Goal: Task Accomplishment & Management: Manage account settings

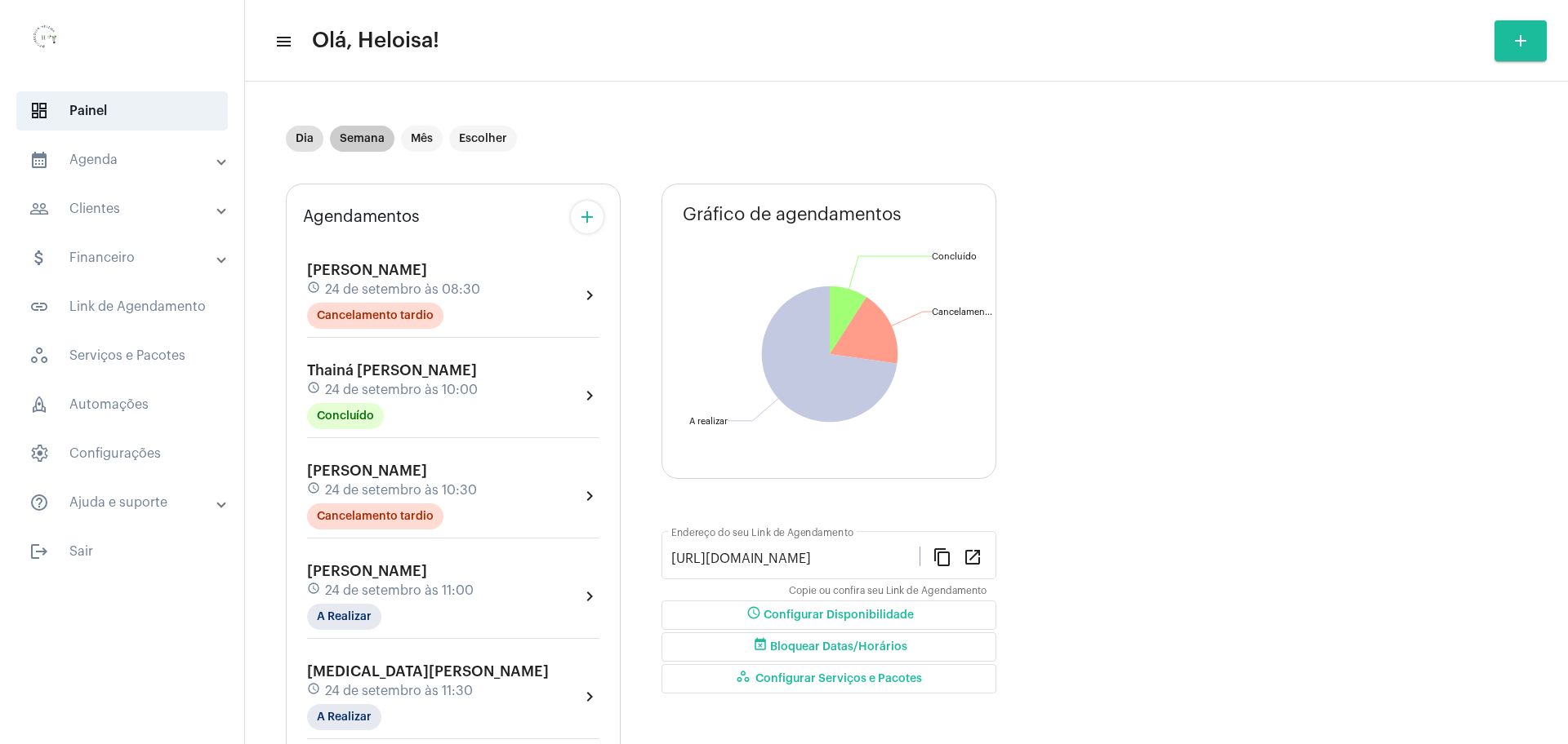
click at [366, 134] on mat-chip "Semana" at bounding box center [363, 138] width 65 height 26
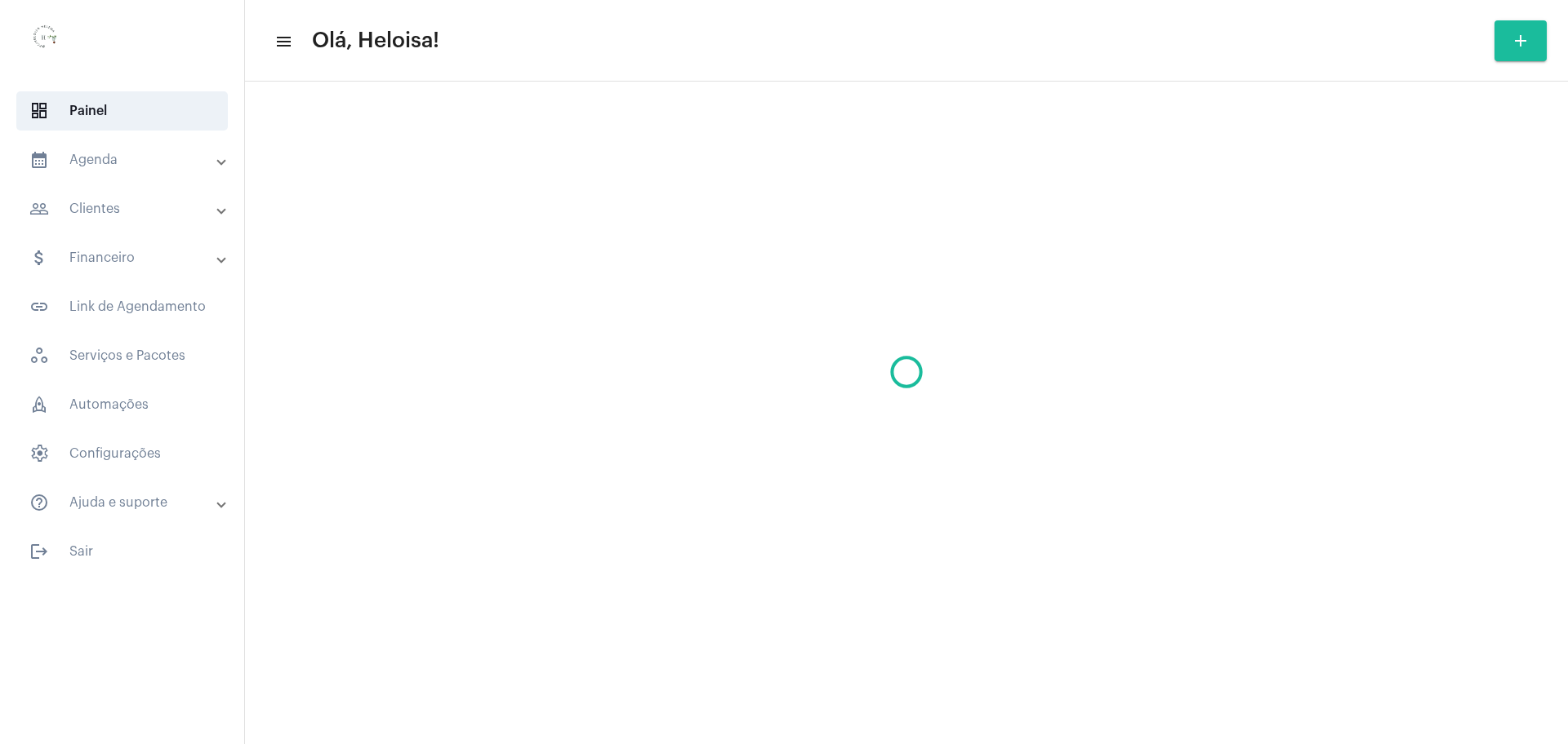
click at [300, 141] on mat-sidenav-content "menu Olá, Heloisa! add" at bounding box center [907, 372] width 1323 height 744
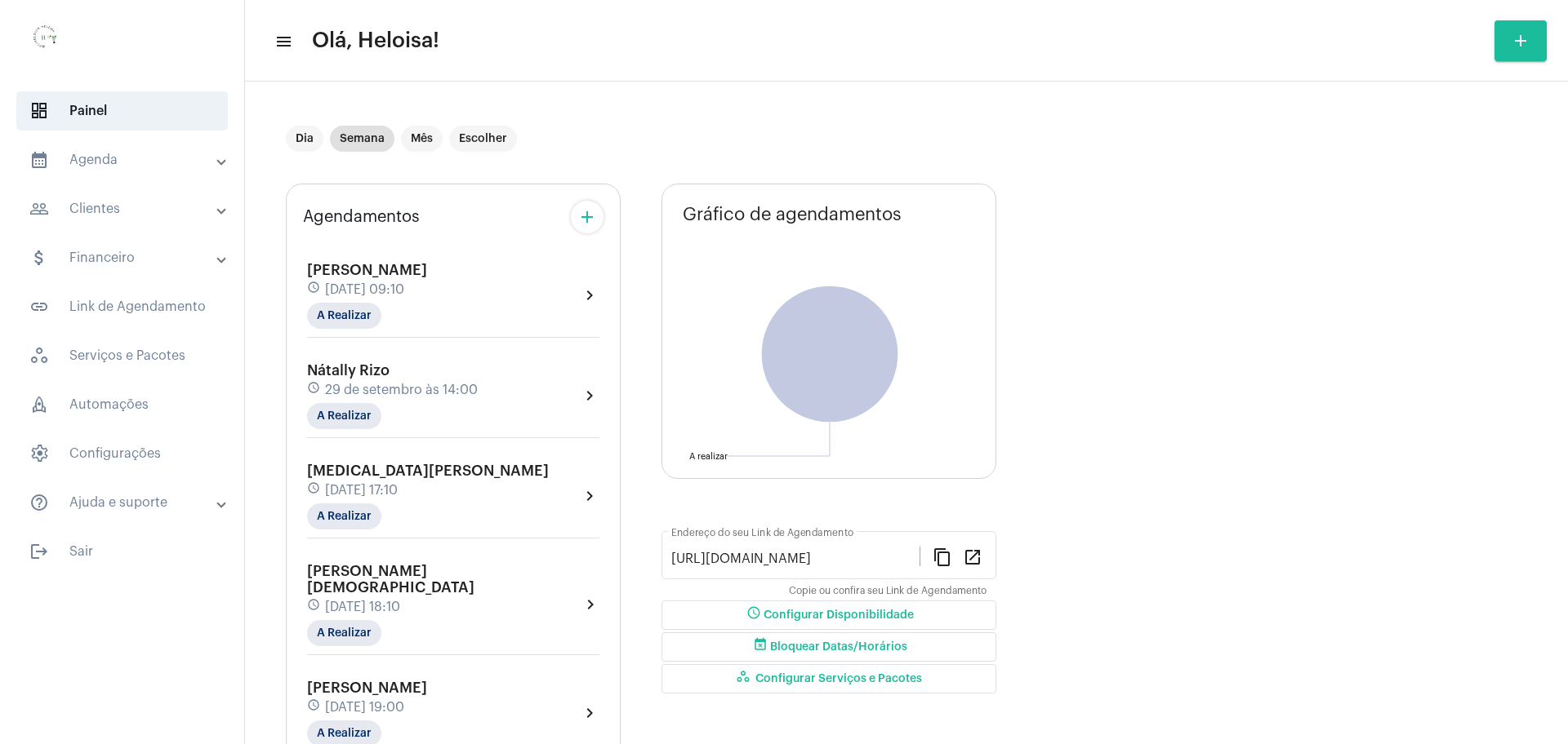
click at [361, 479] on div "[MEDICAL_DATA][PERSON_NAME] schedule [DATE] 17:10 A Realizar" at bounding box center [428, 496] width 242 height 67
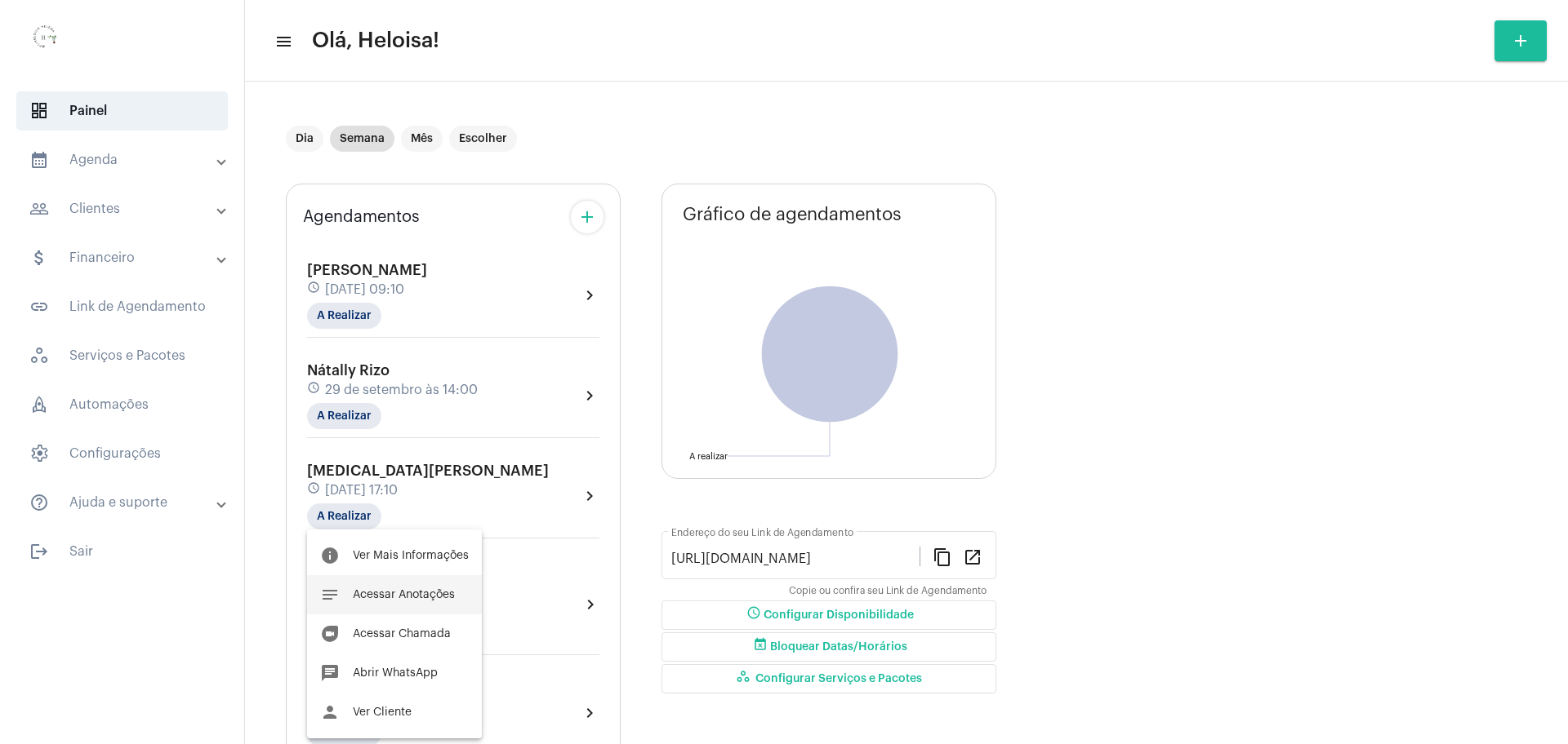
click at [398, 598] on span "Acessar Anotações" at bounding box center [403, 595] width 102 height 12
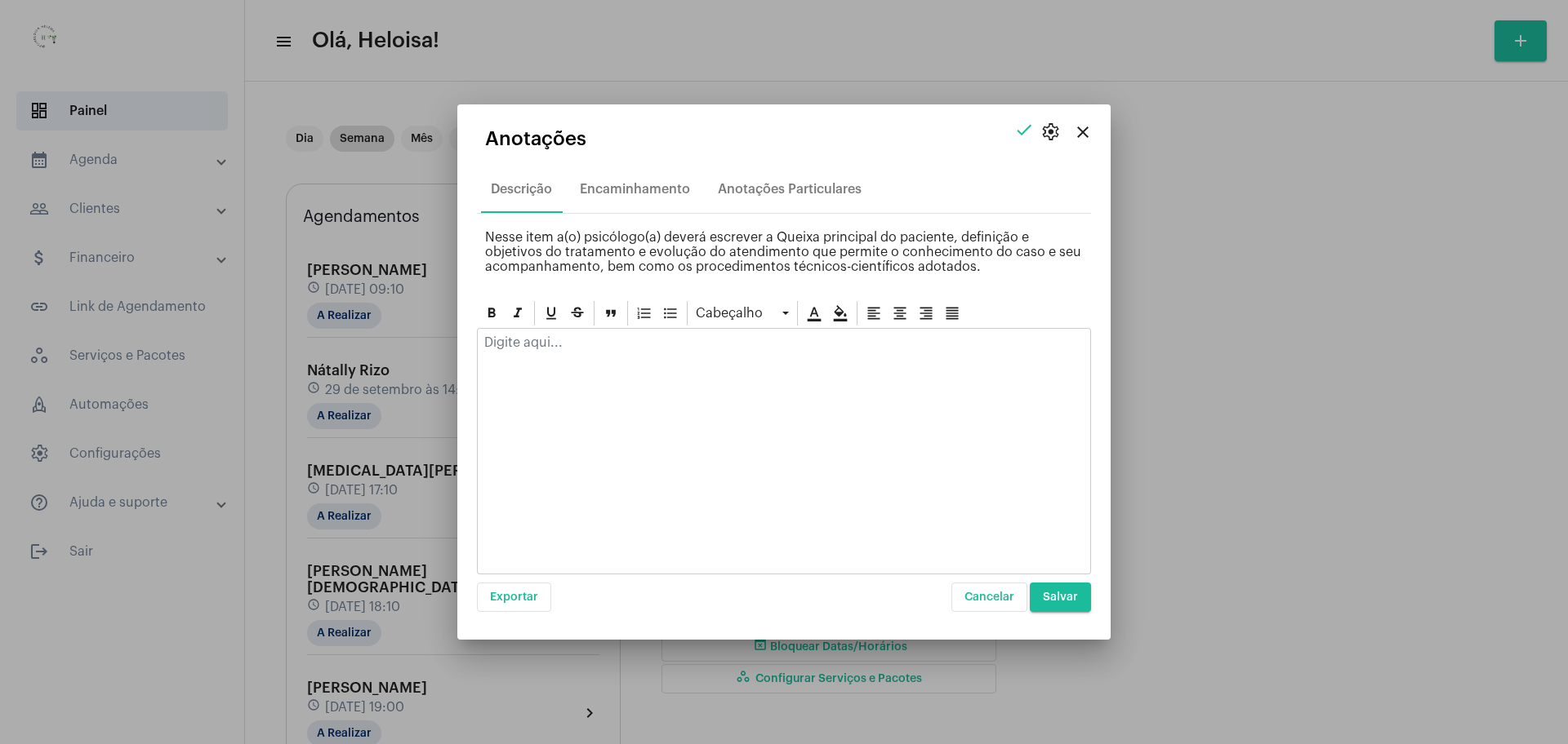
click at [559, 353] on div at bounding box center [784, 347] width 613 height 36
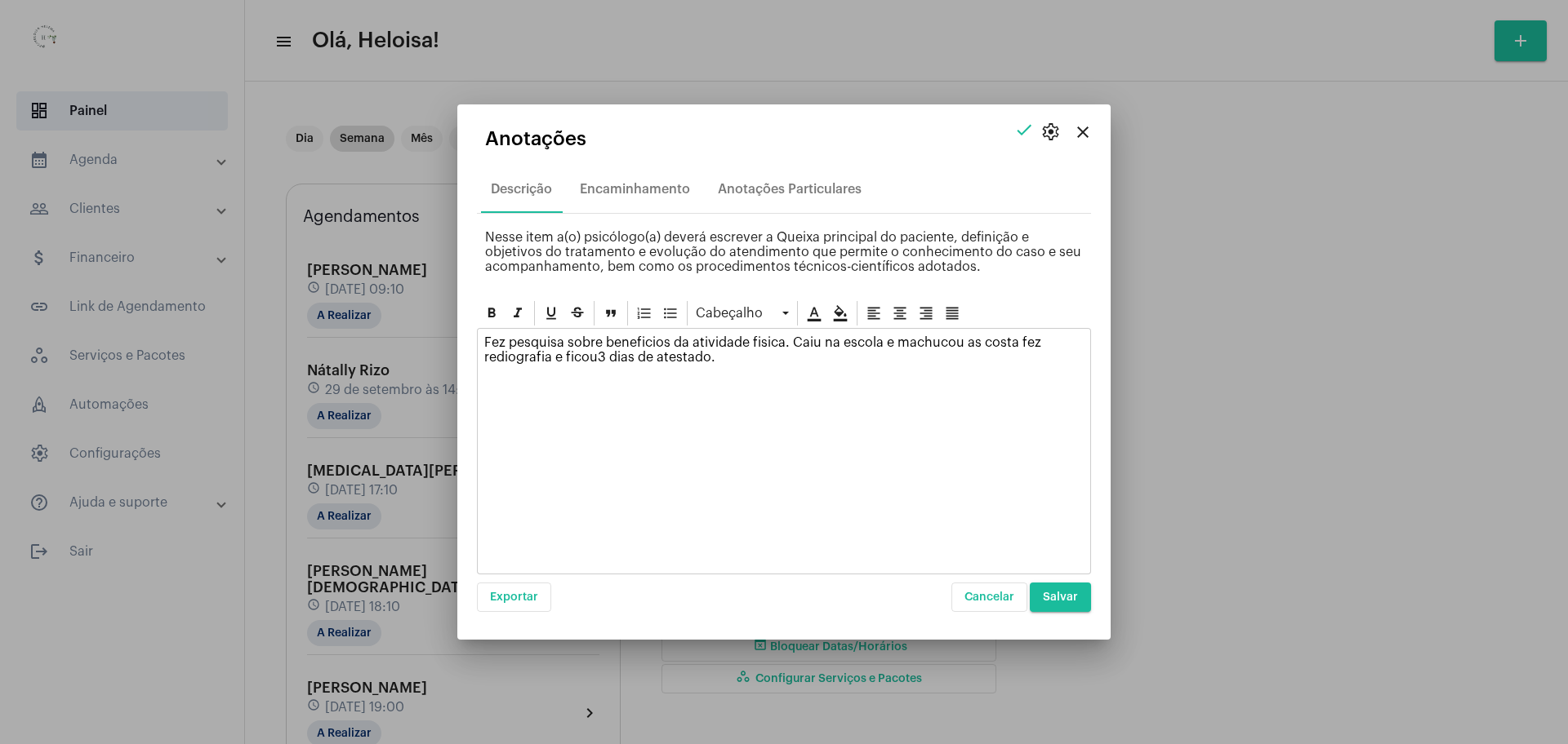
click at [1050, 592] on span "Salvar" at bounding box center [1060, 597] width 35 height 12
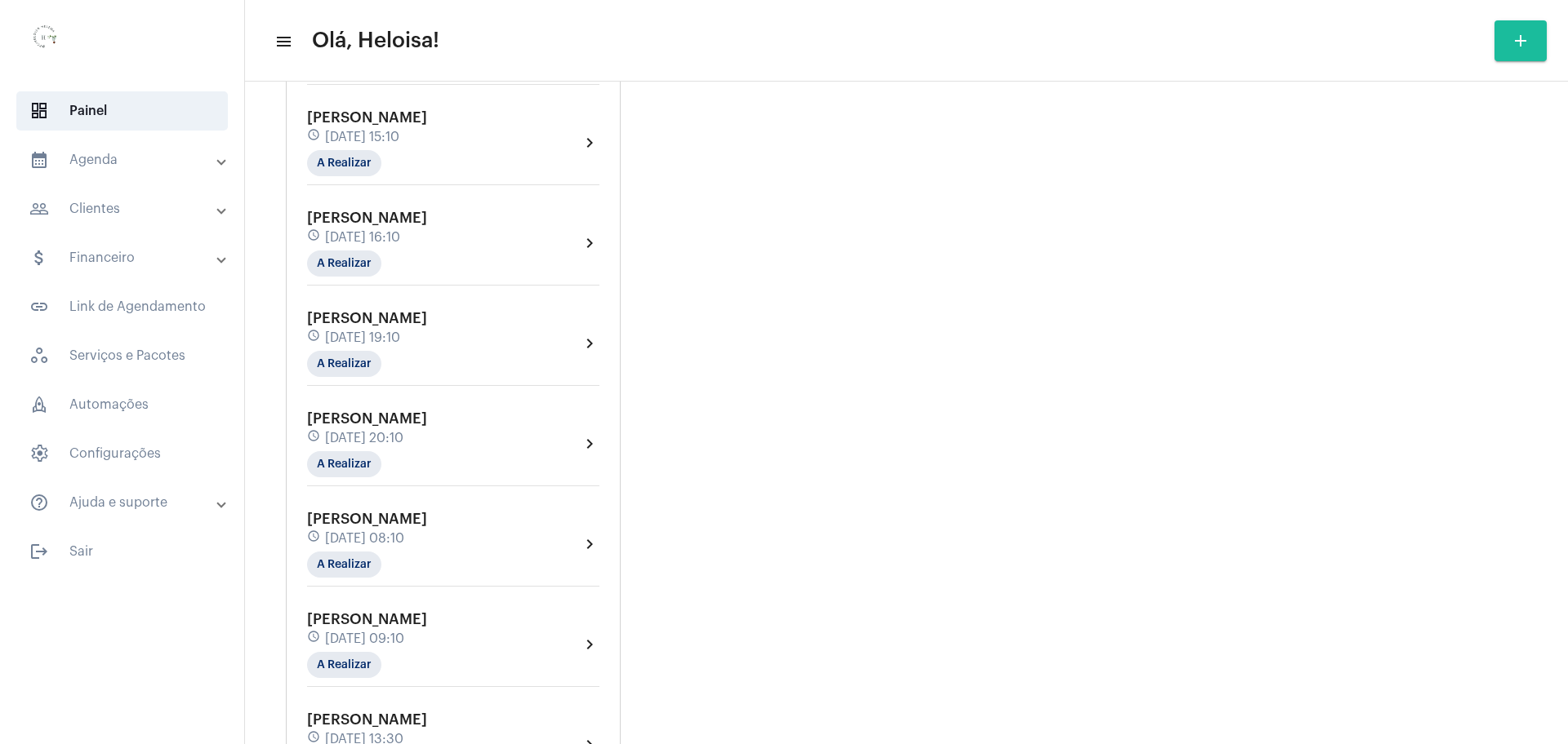
scroll to position [2041, 0]
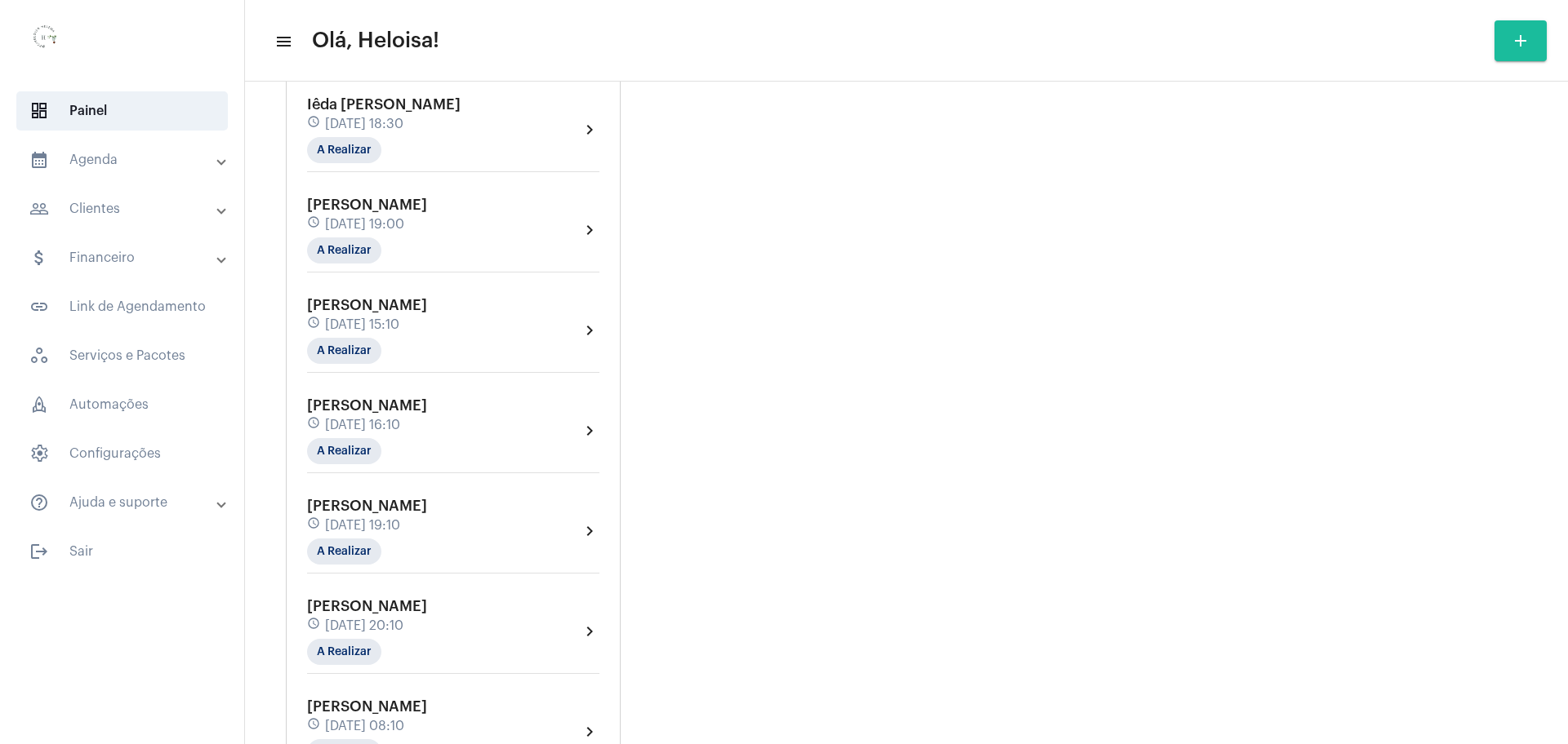
scroll to position [1859, 0]
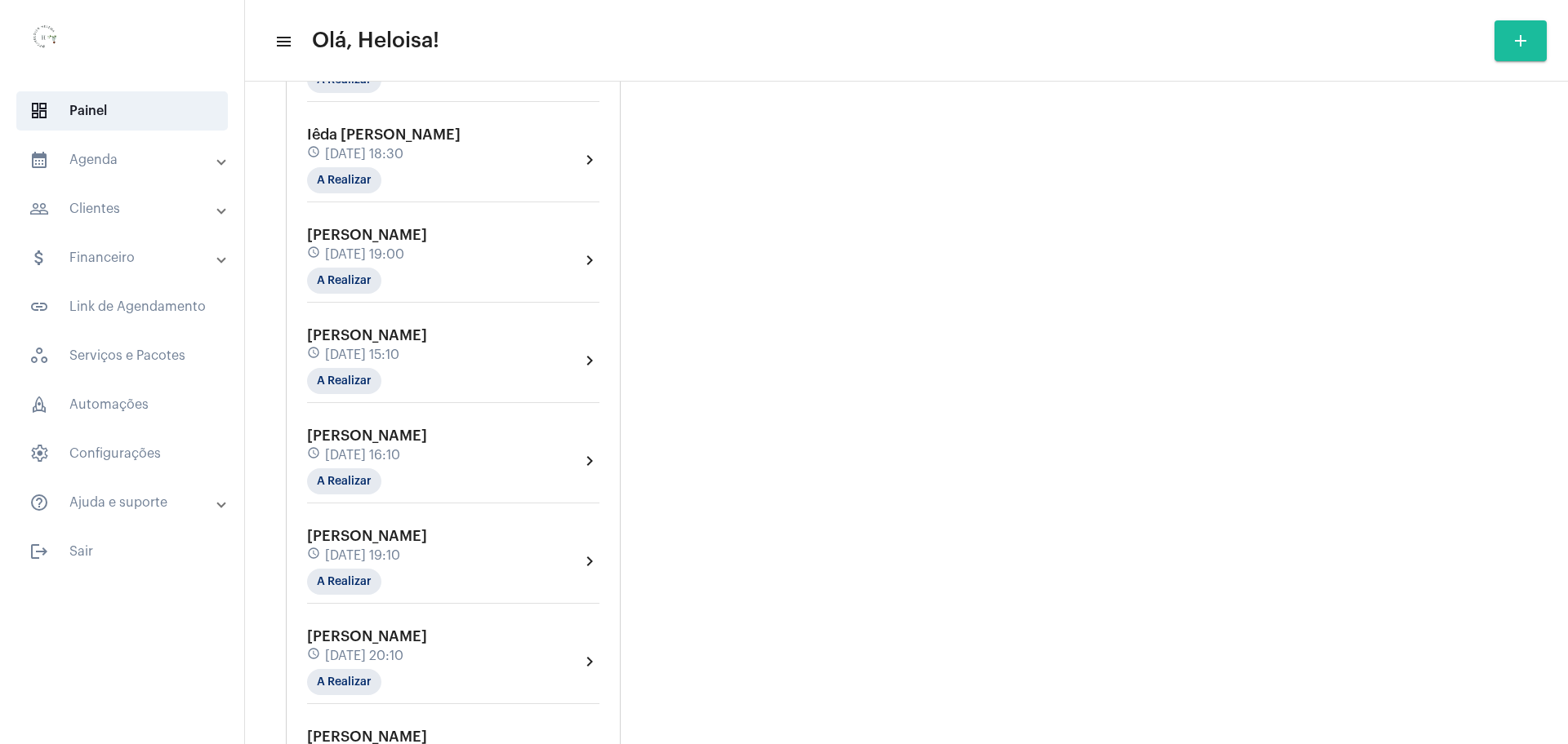
drag, startPoint x: 133, startPoint y: 217, endPoint x: 159, endPoint y: 269, distance: 58.1
click at [134, 219] on mat-expansion-panel-header "people_outline Clientes" at bounding box center [127, 208] width 235 height 39
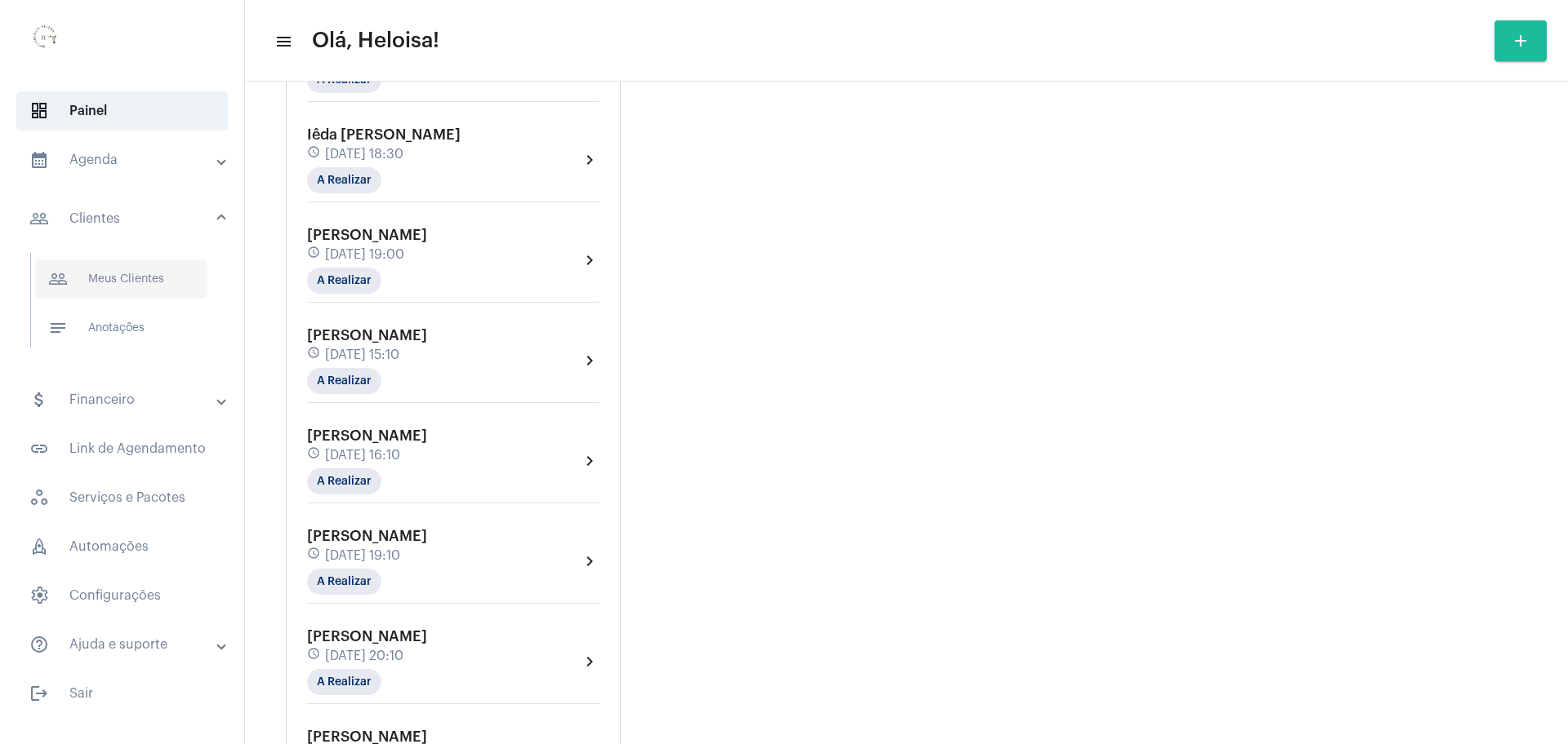
click at [120, 281] on span "people_outline Meus Clientes" at bounding box center [121, 279] width 172 height 39
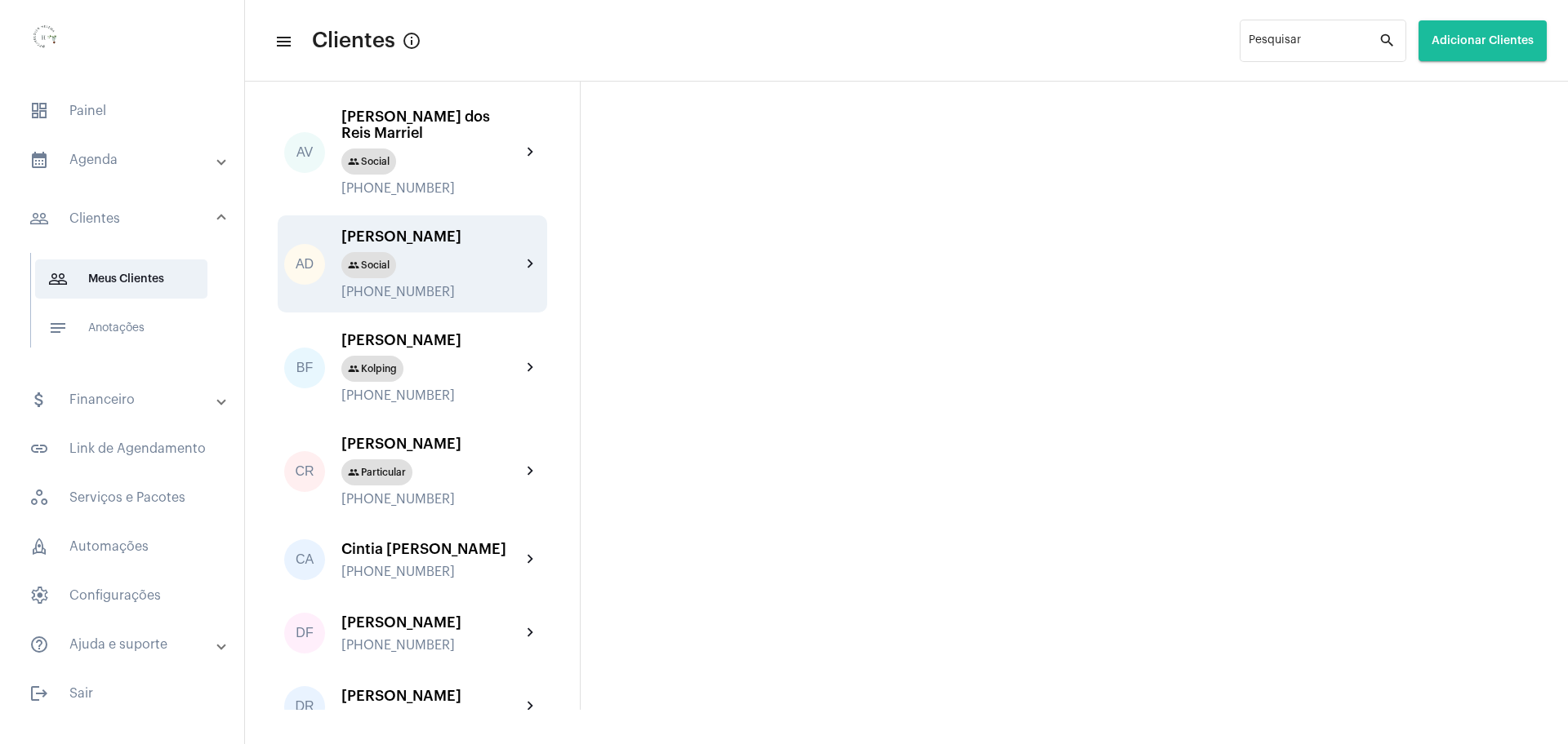
scroll to position [409, 0]
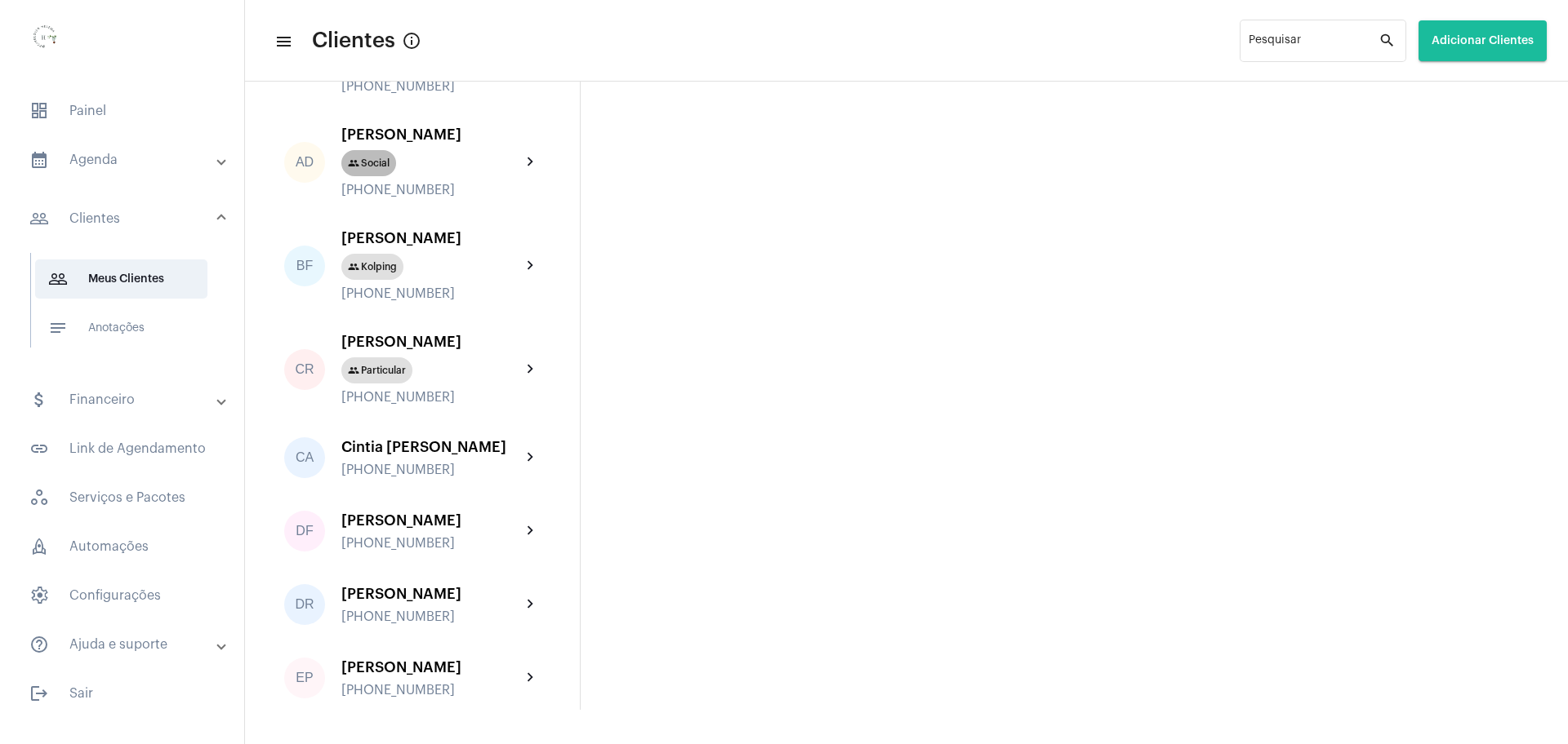
drag, startPoint x: 380, startPoint y: 165, endPoint x: 388, endPoint y: 179, distance: 16.1
click at [380, 168] on mat-chip "group Social" at bounding box center [368, 163] width 55 height 26
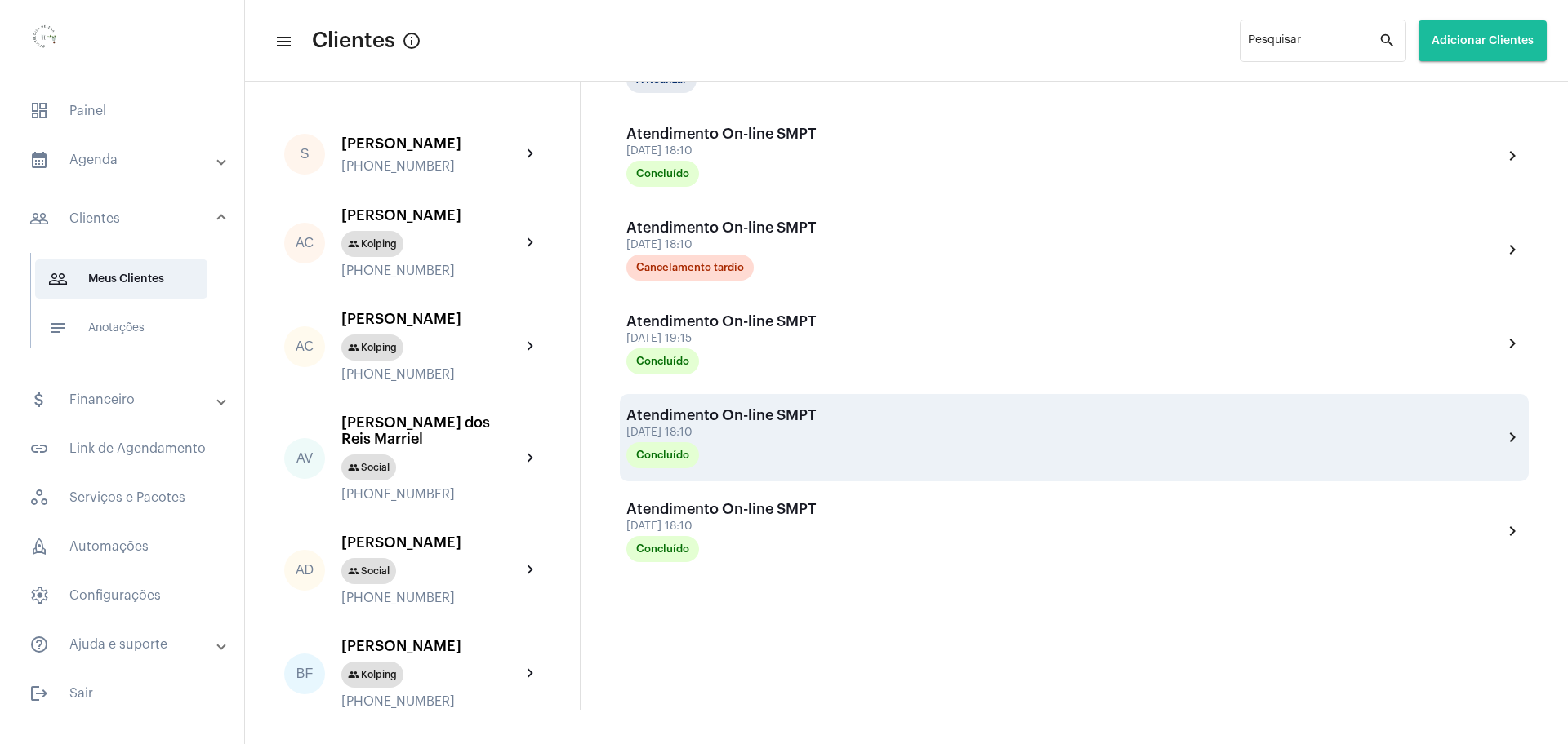
scroll to position [775, 0]
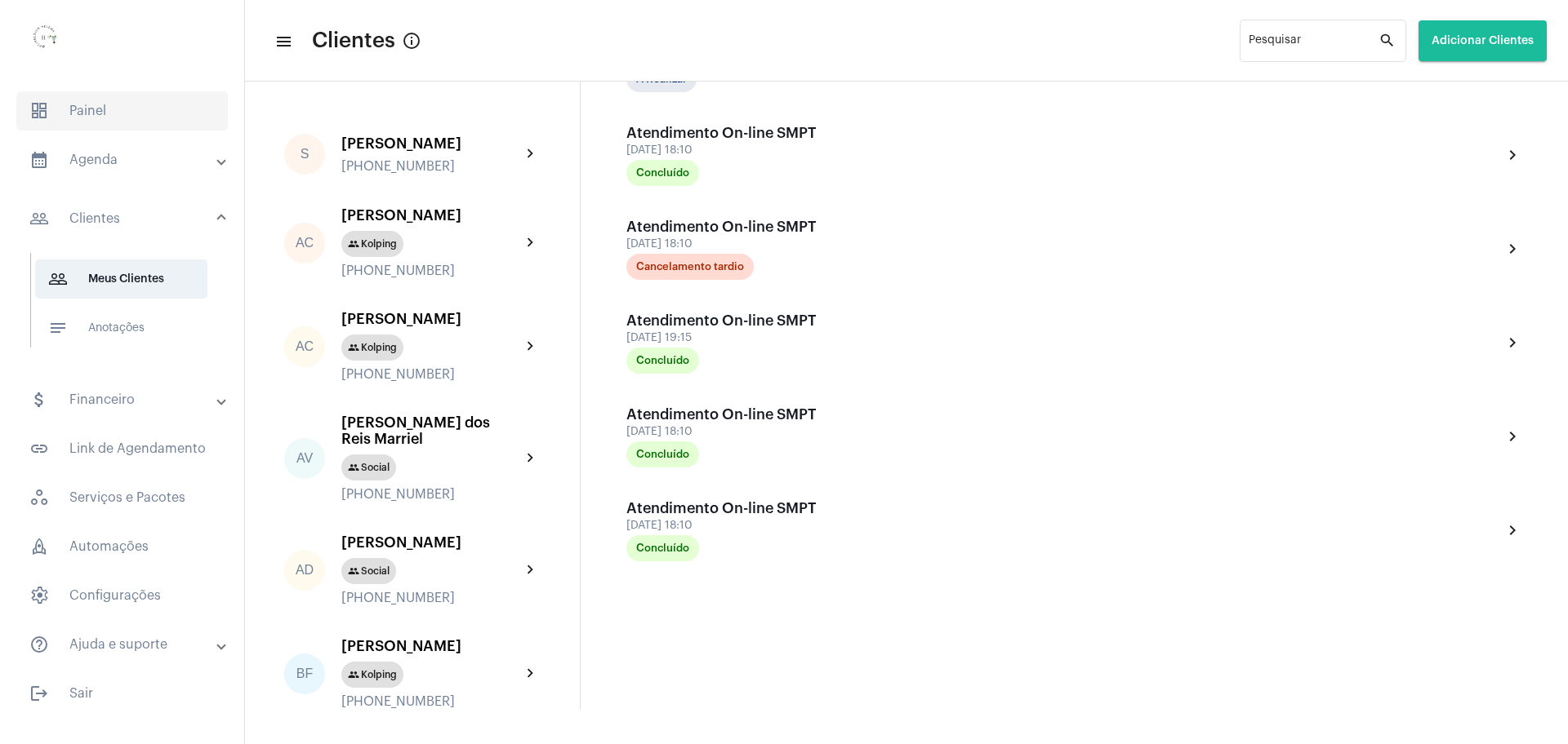
click at [80, 116] on span "dashboard Painel" at bounding box center [122, 110] width 211 height 39
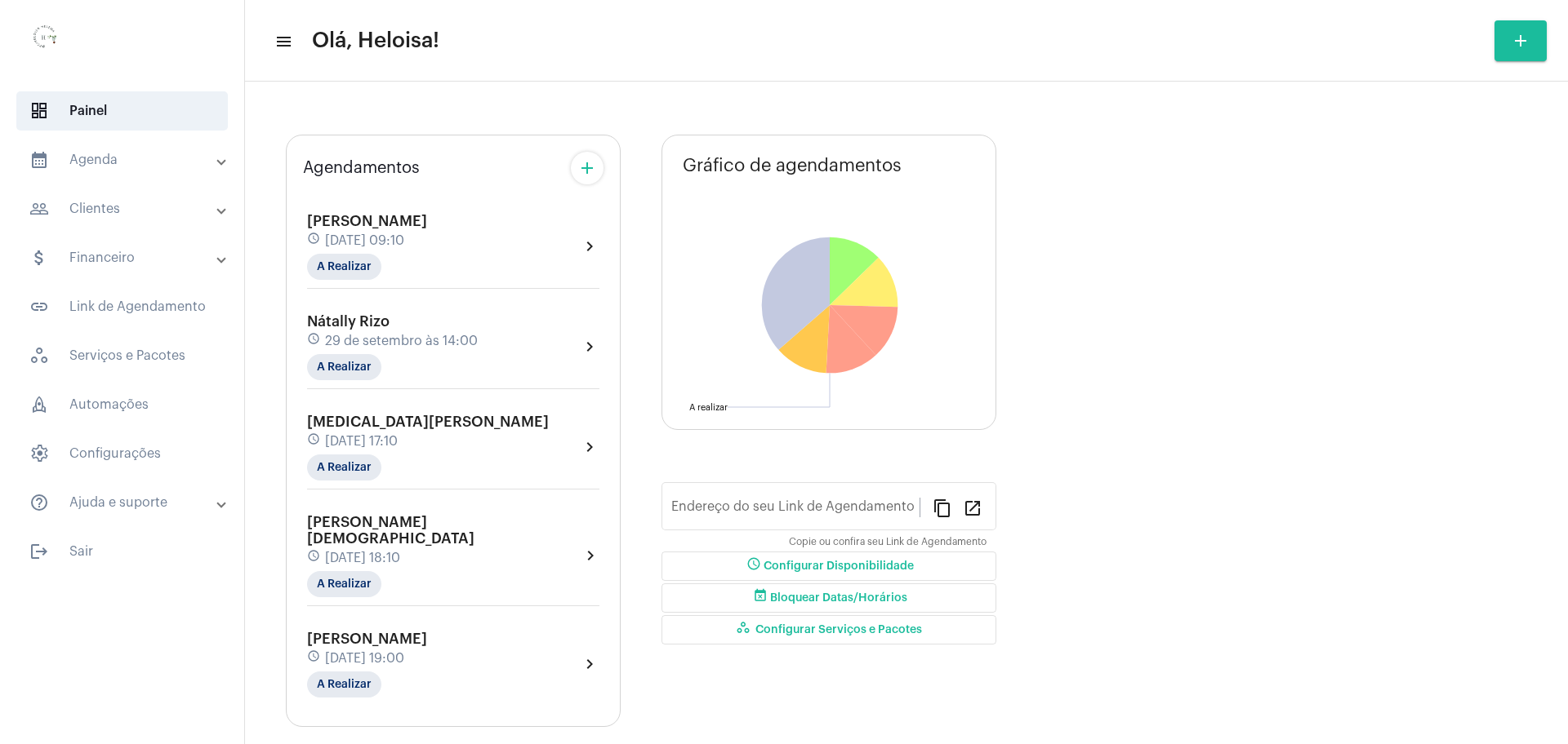
type input "[URL][DOMAIN_NAME]"
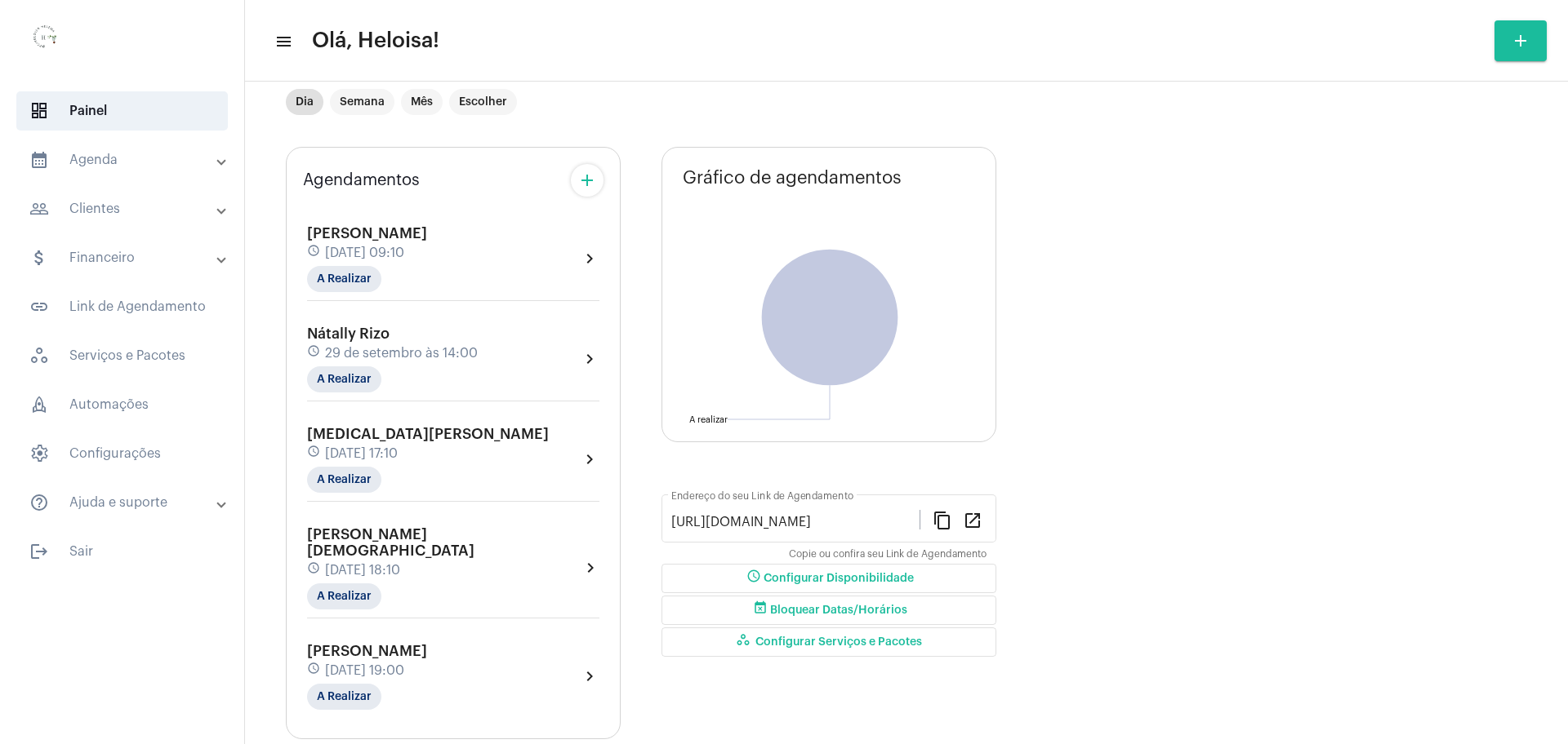
scroll to position [56, 0]
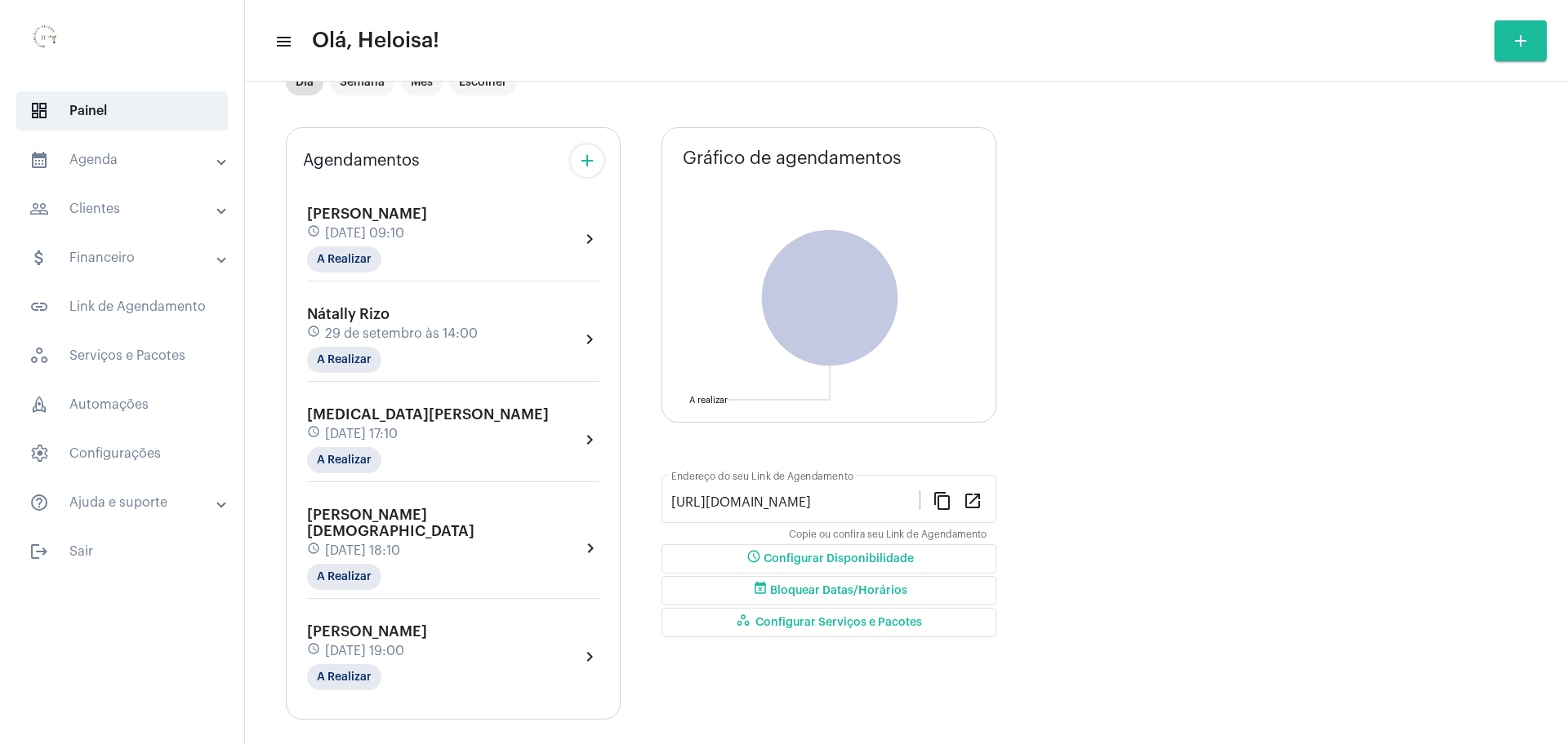
click at [354, 542] on div "schedule [DATE] 18:10" at bounding box center [443, 551] width 273 height 18
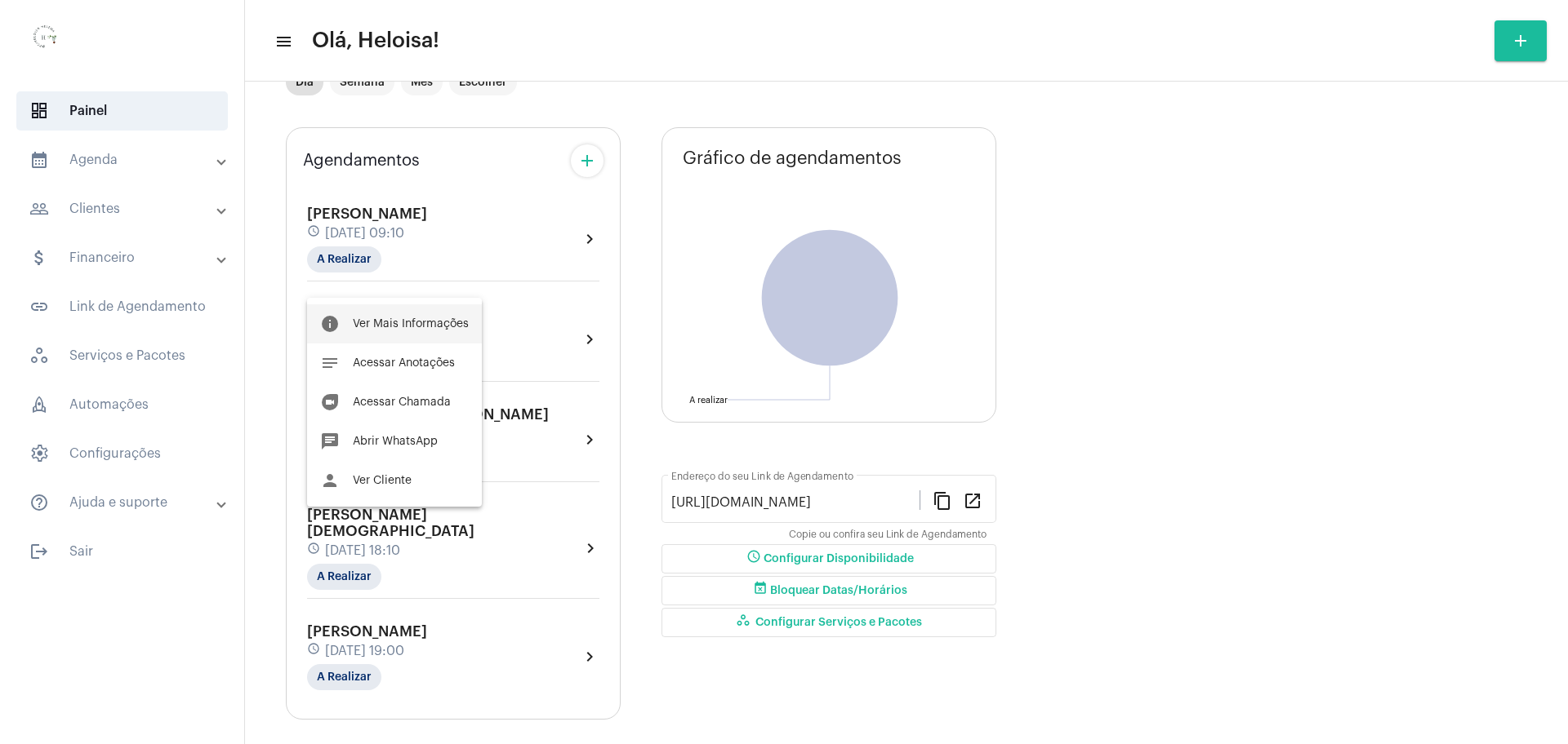
click at [419, 320] on span "Ver Mais Informações" at bounding box center [410, 324] width 116 height 12
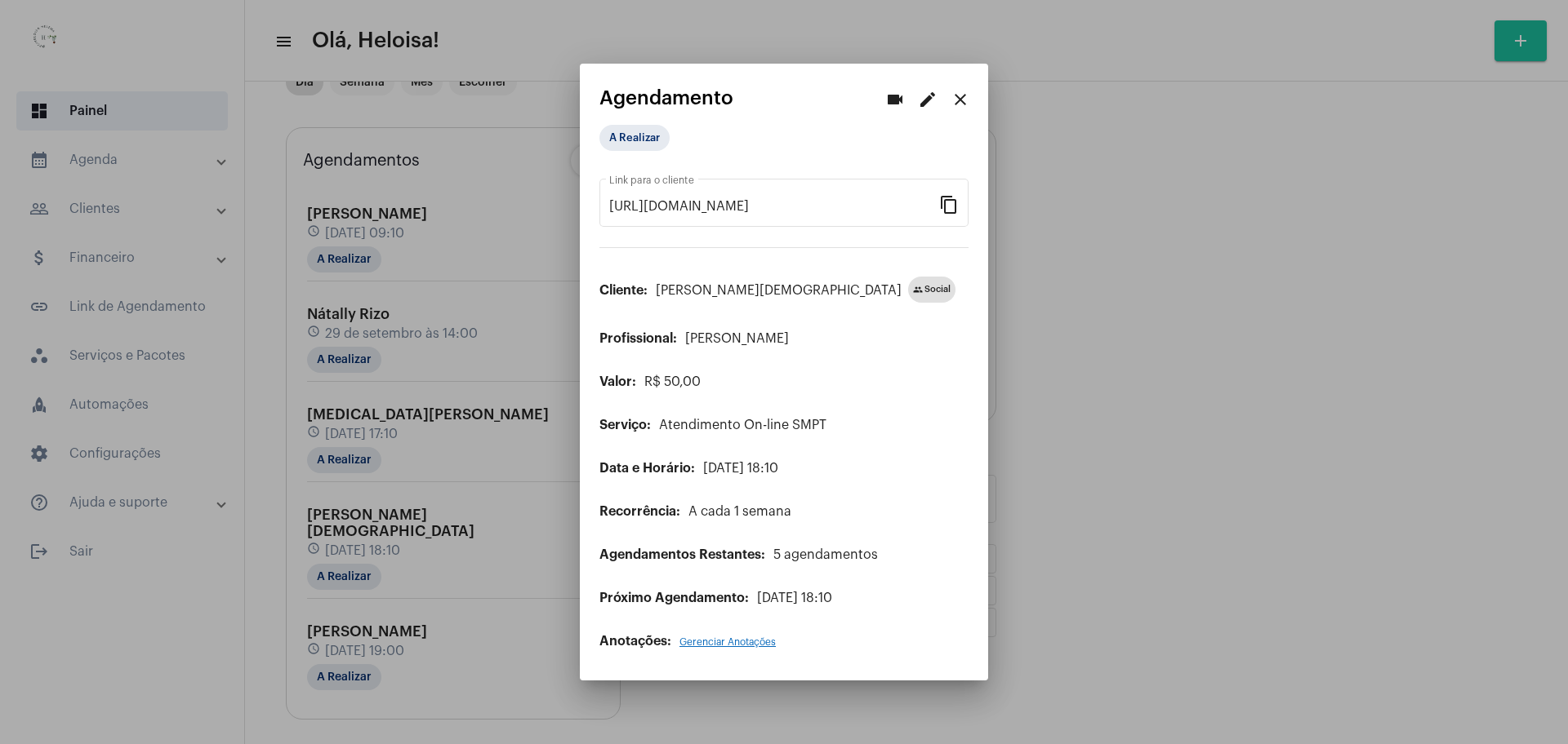
click at [924, 106] on mat-icon "edit" at bounding box center [927, 100] width 20 height 20
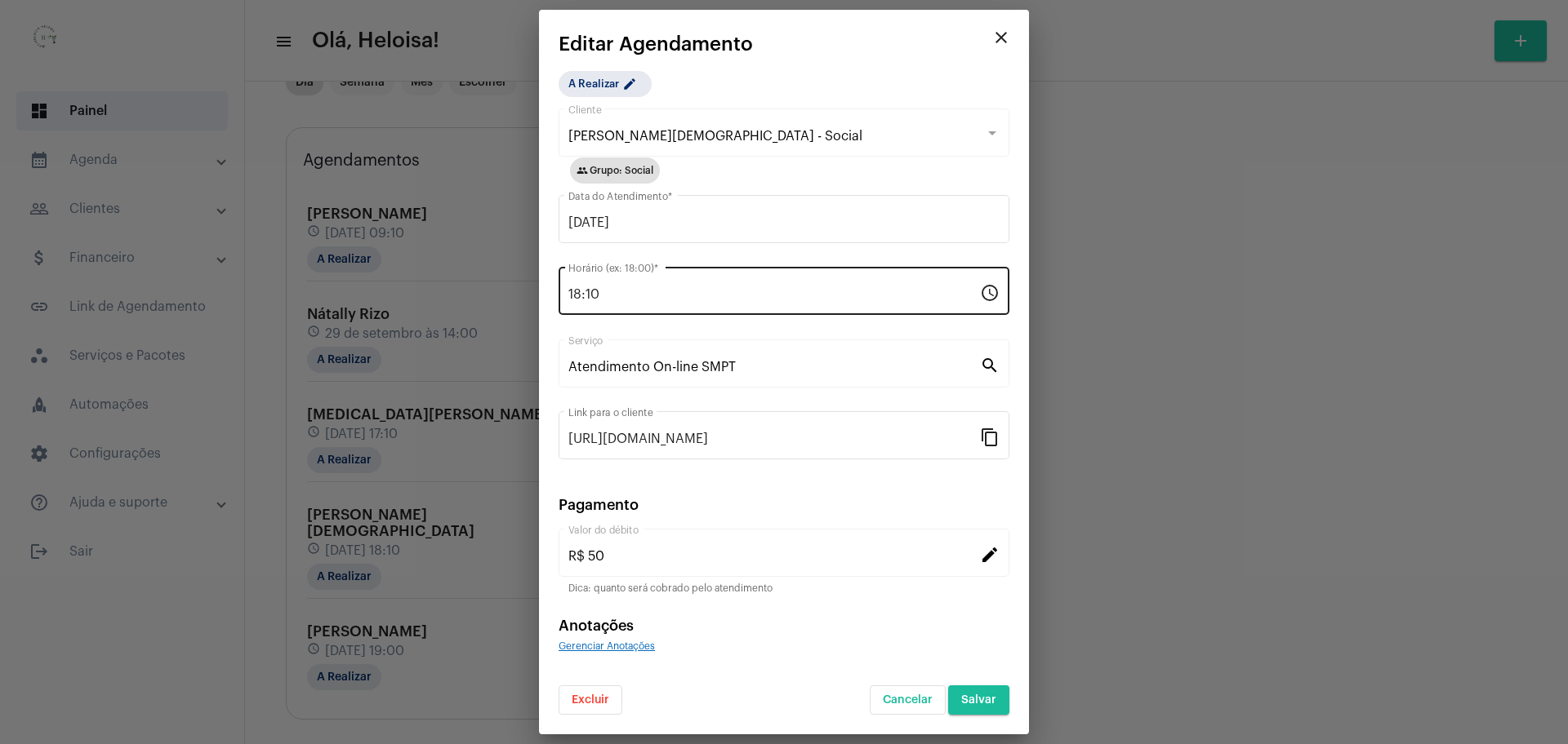
click at [708, 275] on div "18:10 Horário (ex: 18:00) *" at bounding box center [774, 289] width 411 height 51
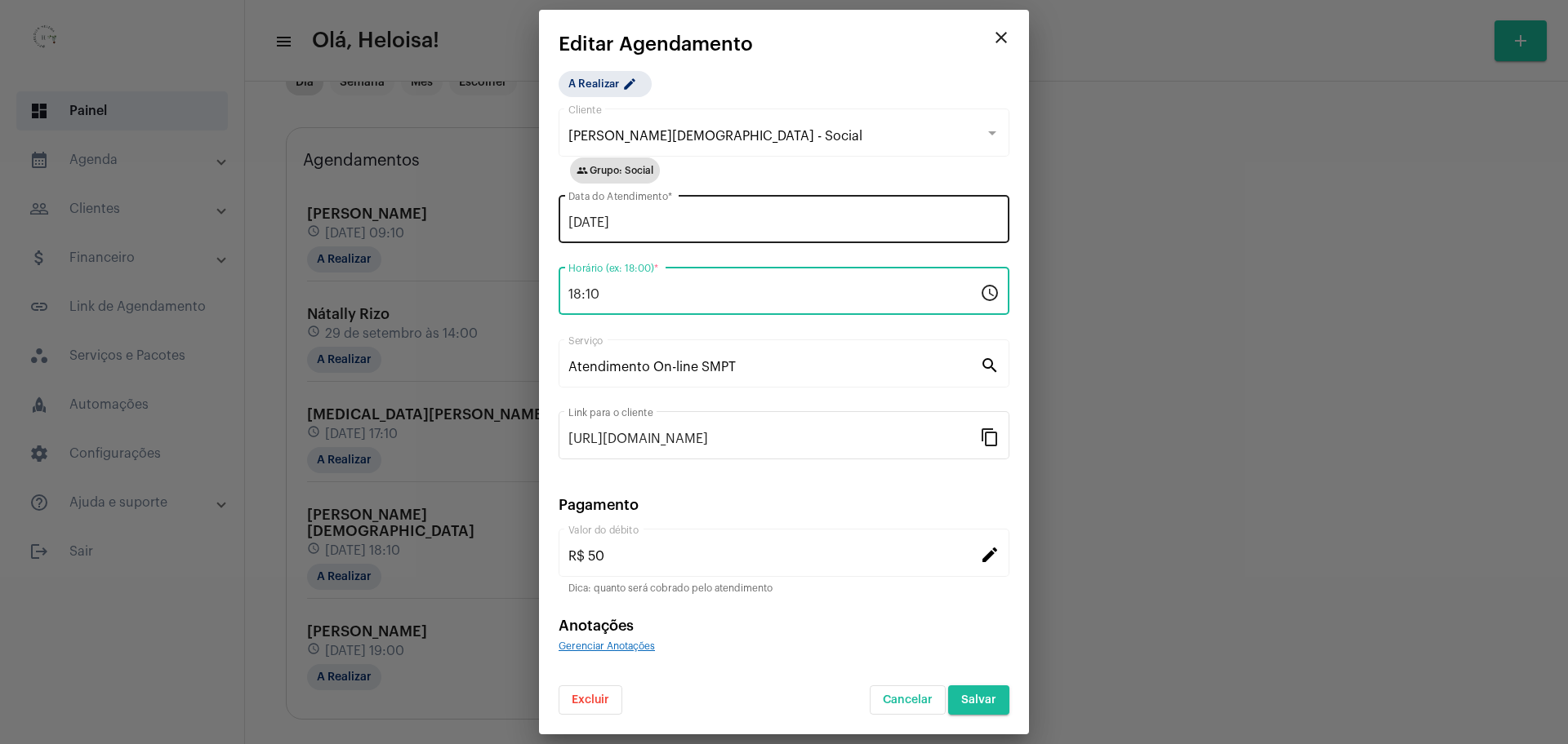
click at [719, 223] on input "[DATE]" at bounding box center [784, 223] width 431 height 14
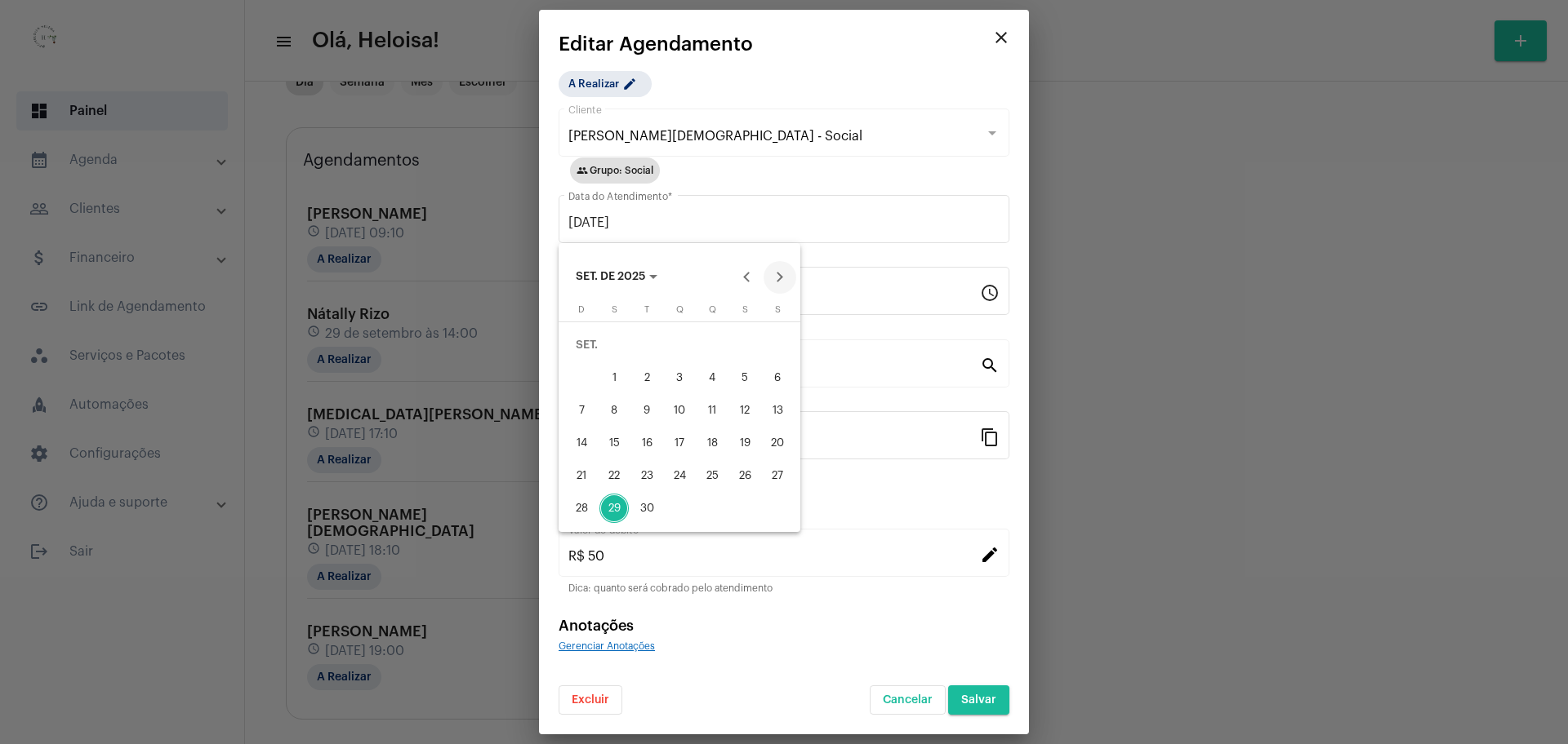
click at [779, 277] on button "Next month" at bounding box center [779, 278] width 32 height 32
click at [717, 348] on div "2" at bounding box center [712, 345] width 30 height 30
type input "[DATE]"
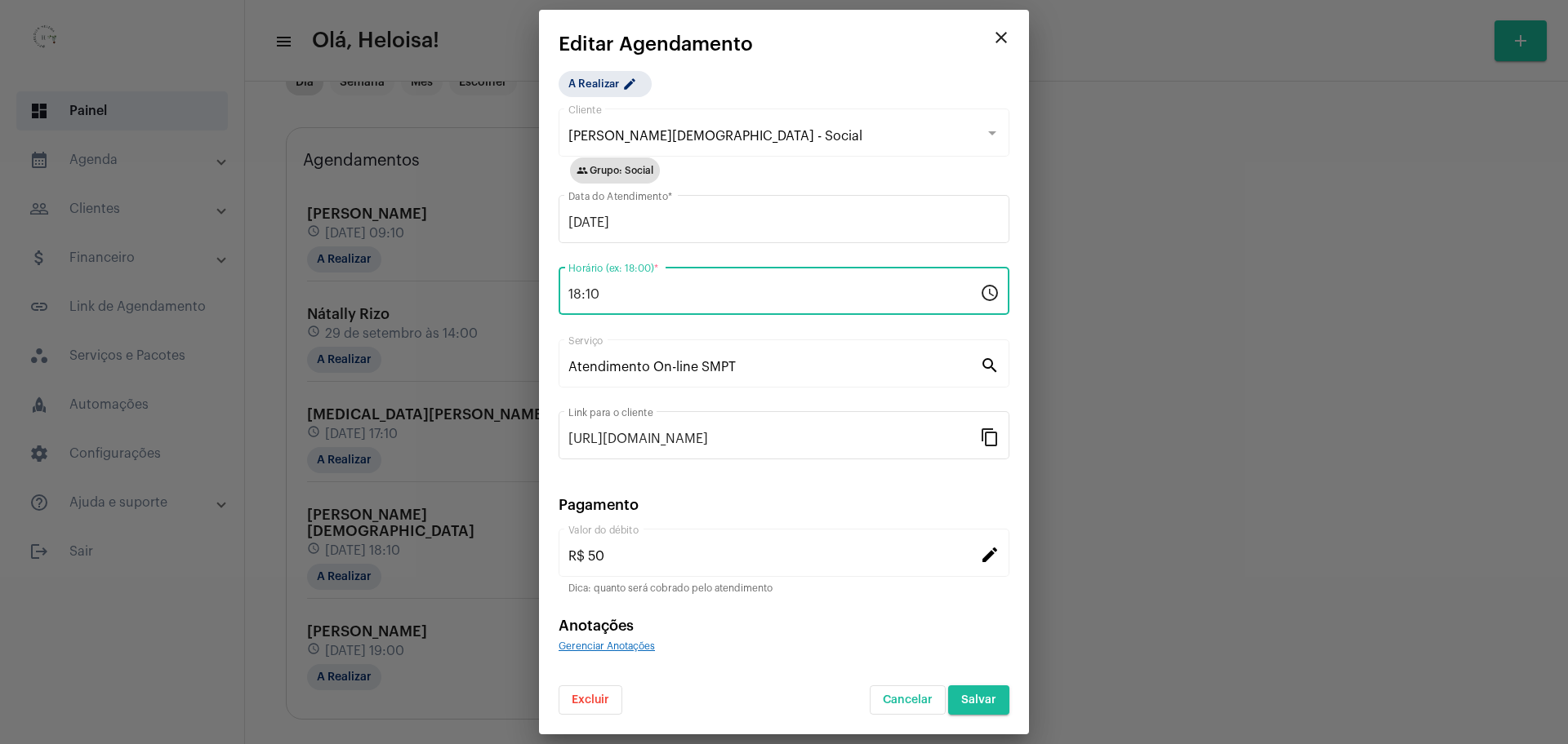
drag, startPoint x: 580, startPoint y: 290, endPoint x: 561, endPoint y: 294, distance: 19.4
click at [561, 294] on div "18:10 Horário (ex: 18:00) * schedule" at bounding box center [784, 289] width 451 height 51
type input "17:10"
click at [867, 75] on div "A Realizar edit [PERSON_NAME] - Social Cliente group Grupo: Social [DATE] Data …" at bounding box center [784, 393] width 451 height 644
click at [973, 698] on span "Salvar" at bounding box center [978, 700] width 35 height 12
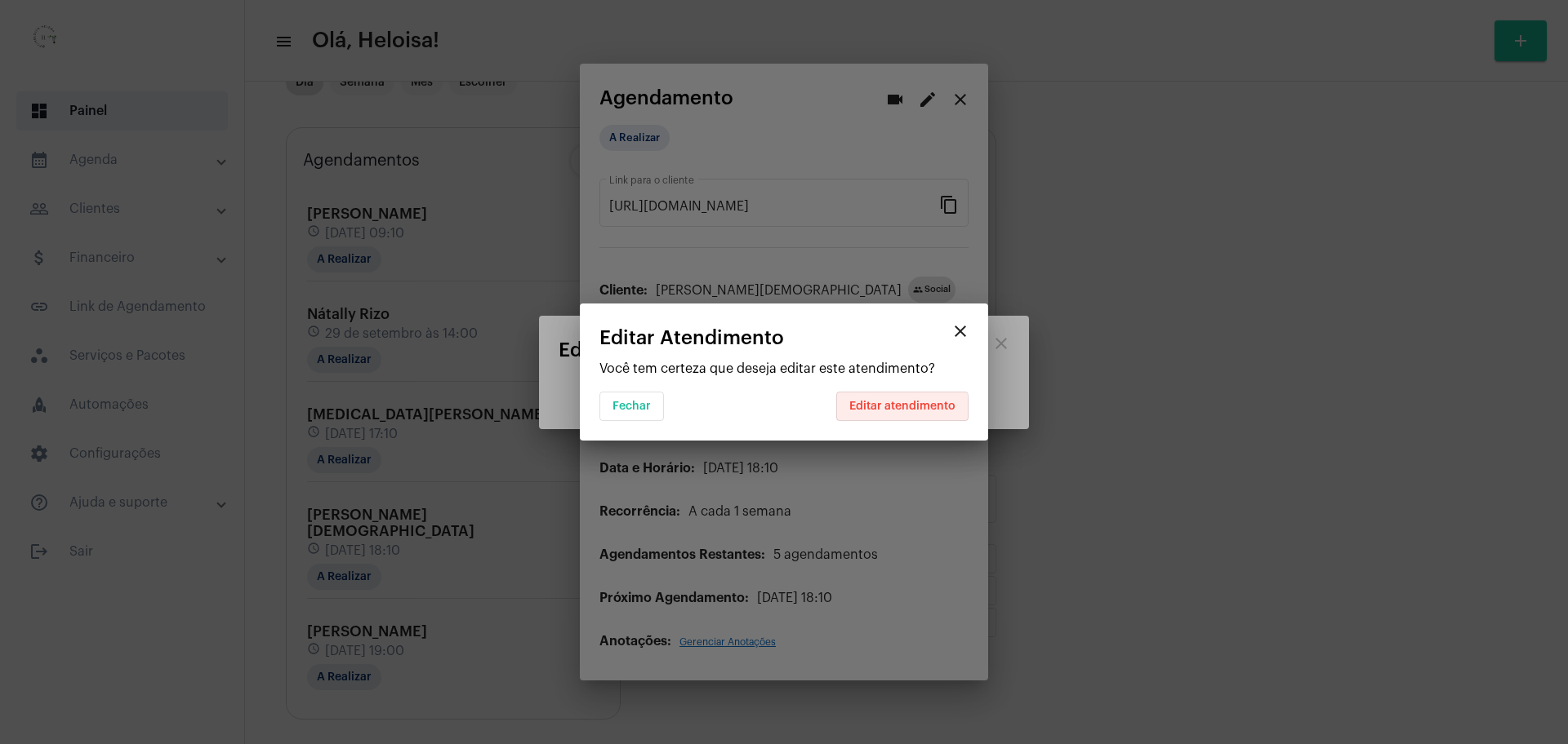
click at [890, 415] on button "Editar atendimento" at bounding box center [902, 406] width 133 height 30
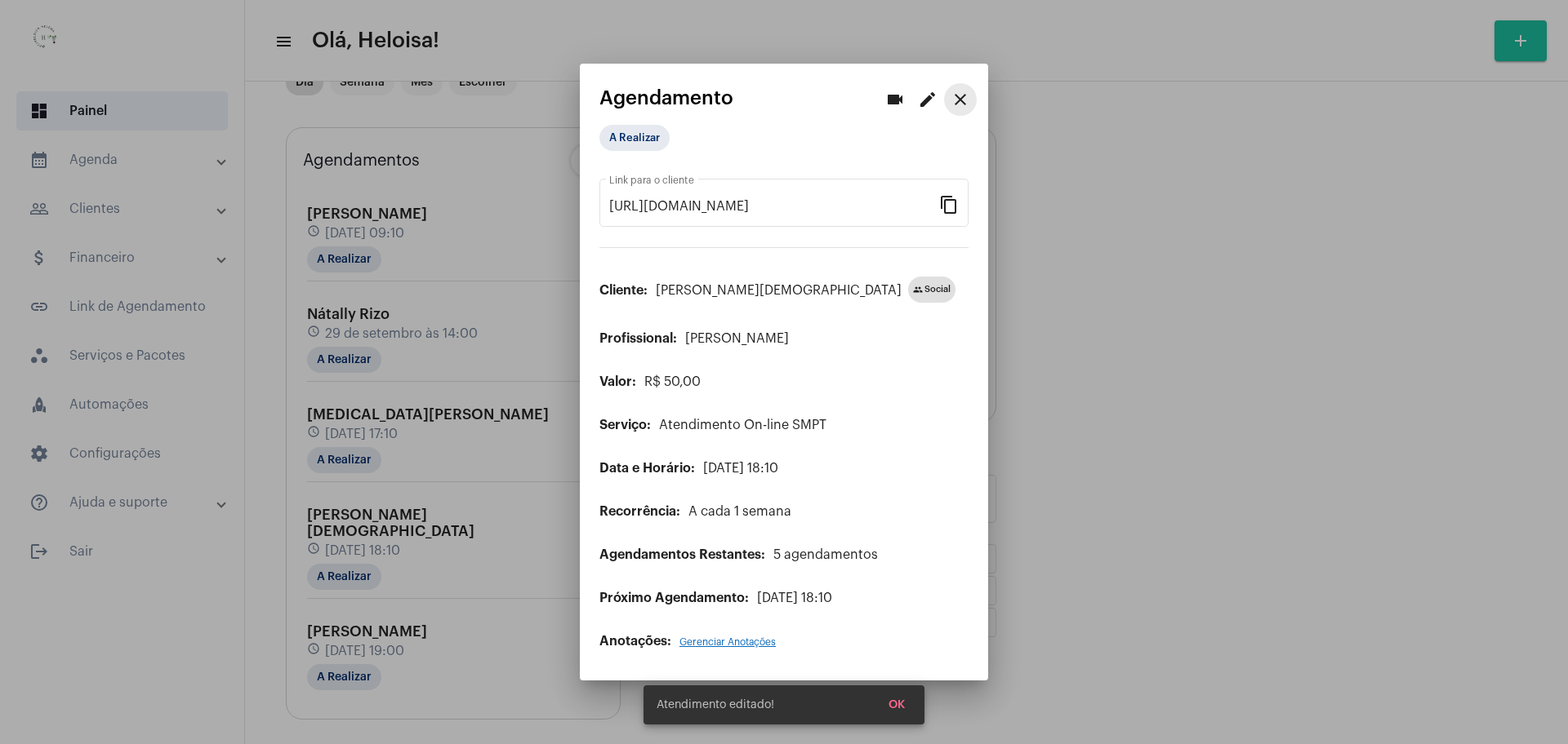
click at [959, 99] on mat-icon "close" at bounding box center [961, 100] width 20 height 20
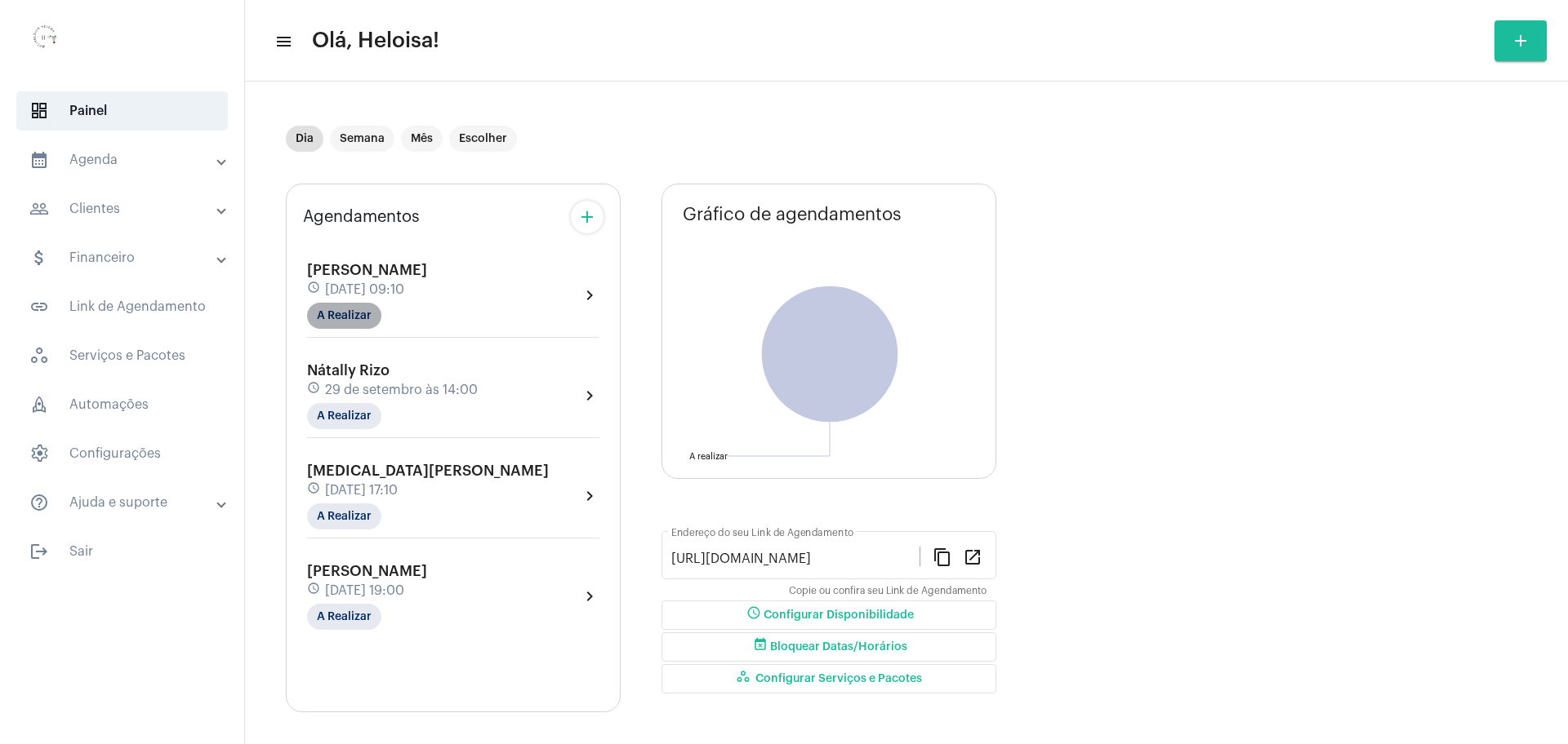
click at [338, 313] on mat-chip "A Realizar" at bounding box center [344, 316] width 74 height 26
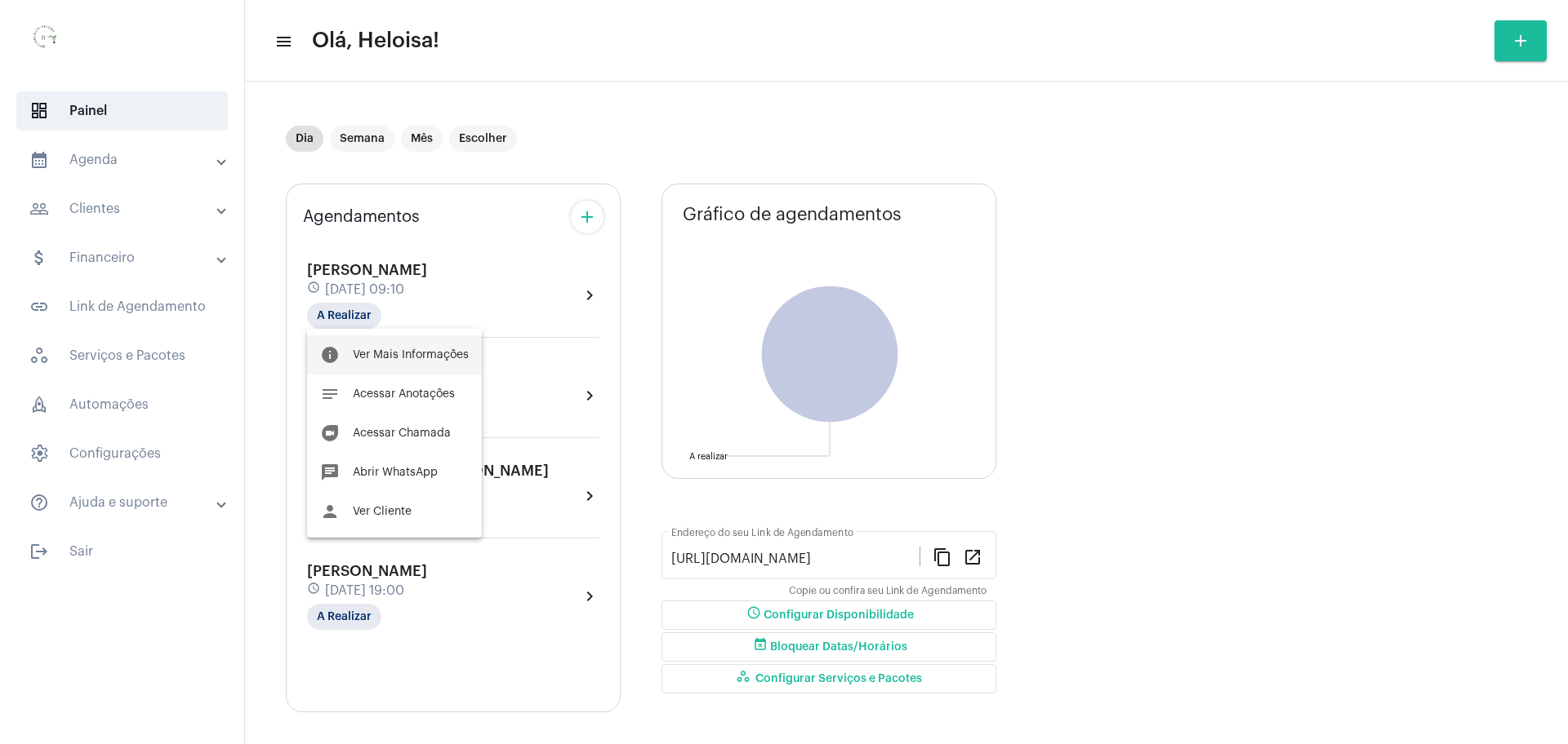
click at [387, 355] on span "Ver Mais Informações" at bounding box center [410, 354] width 116 height 12
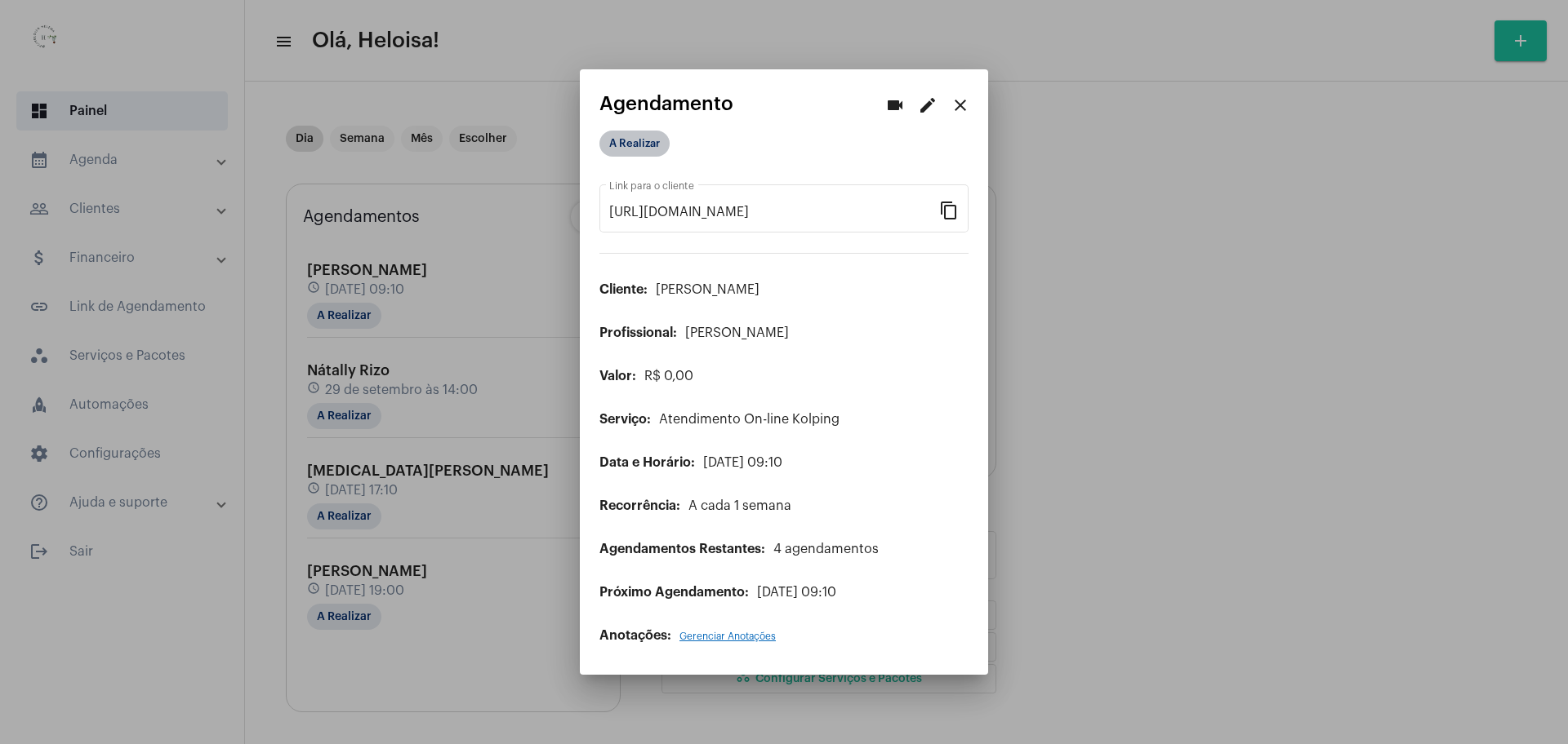
click at [644, 149] on mat-chip "A Realizar" at bounding box center [634, 143] width 70 height 26
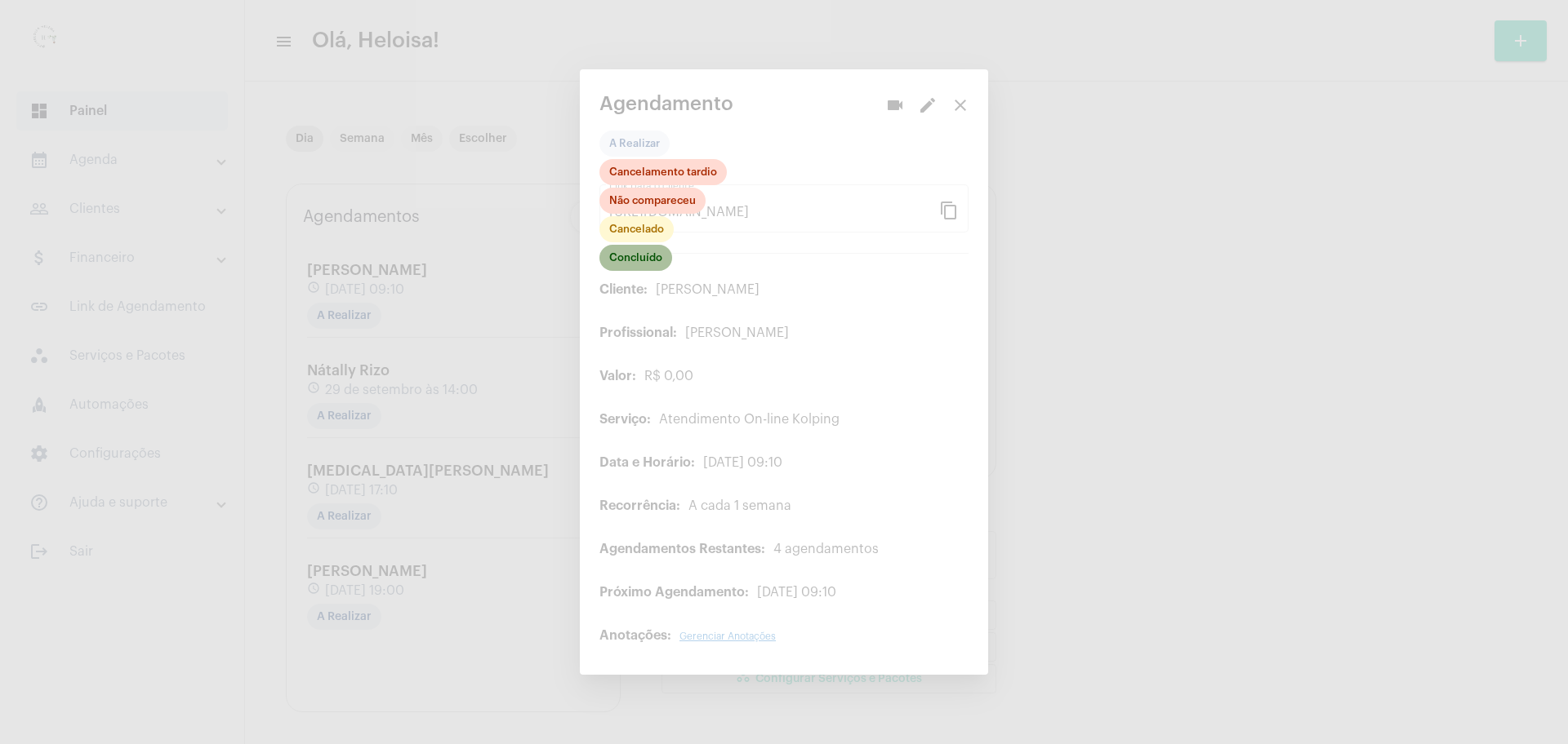
click at [632, 266] on mat-chip "Concluído" at bounding box center [635, 258] width 73 height 26
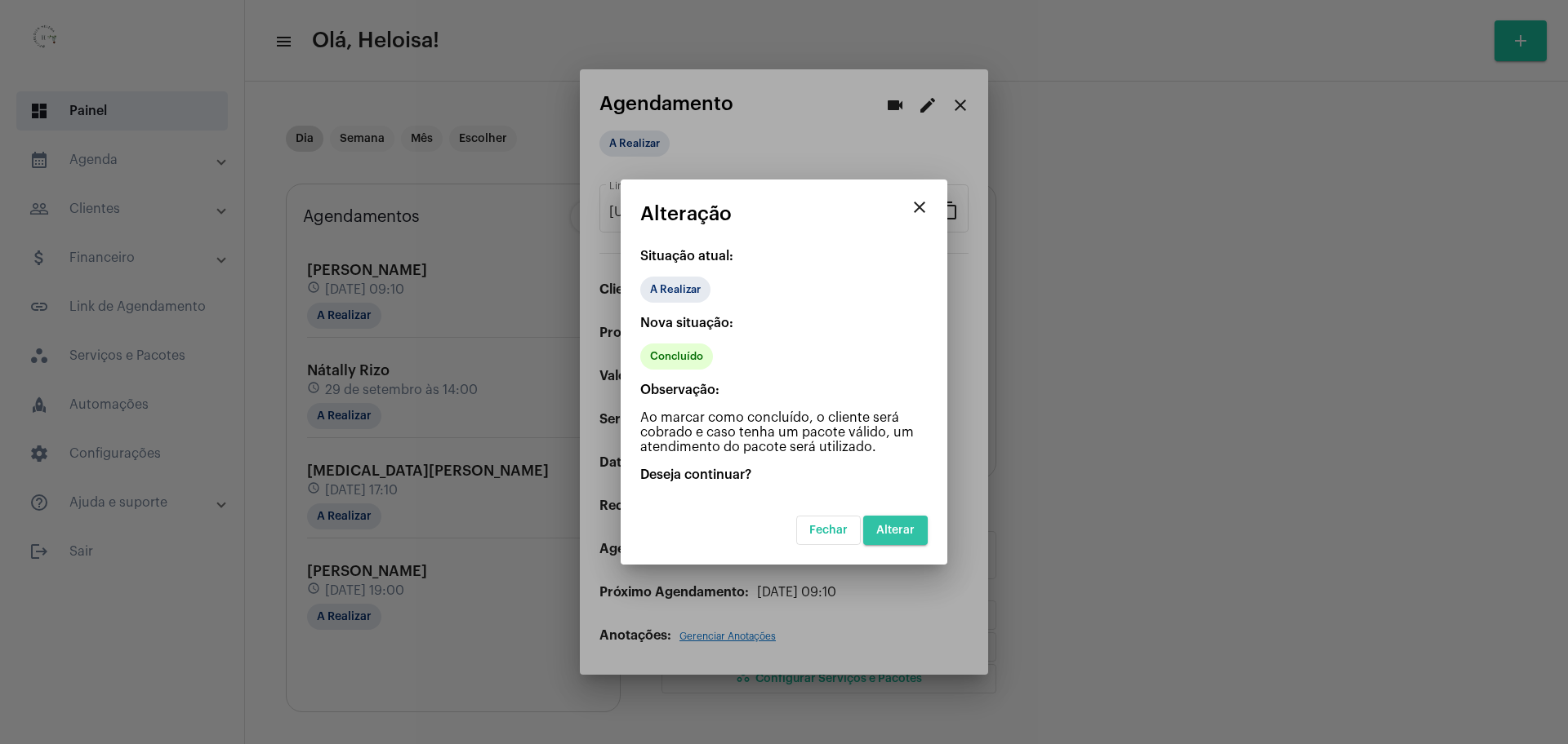
click at [882, 531] on span "Alterar" at bounding box center [895, 530] width 39 height 12
